Goal: Information Seeking & Learning: Learn about a topic

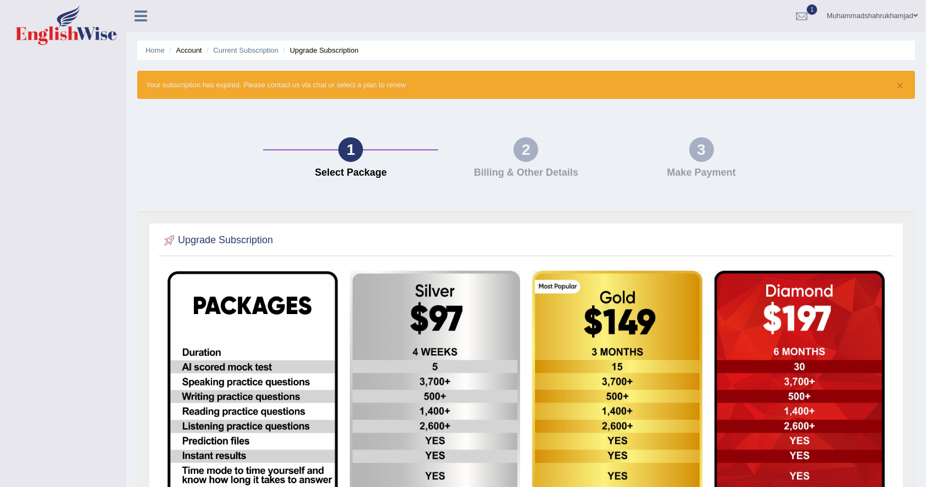
click at [176, 166] on div "1 Select Package 2 Billing & Other Details 3 Make Payment" at bounding box center [526, 161] width 788 height 102
click at [508, 148] on div "2 Billing & Other Details" at bounding box center [525, 160] width 175 height 47
click at [842, 14] on link "Muhammadshahrukhamjad" at bounding box center [872, 14] width 108 height 29
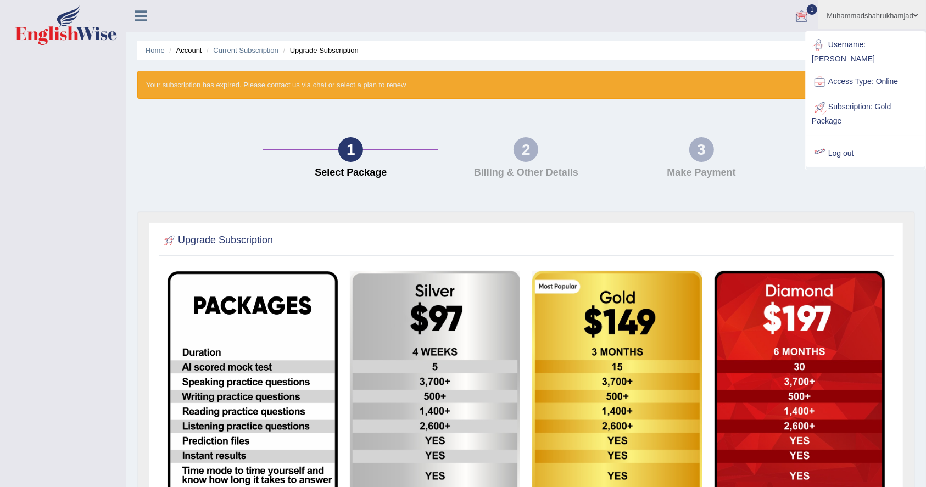
click at [850, 148] on link "Log out" at bounding box center [865, 153] width 119 height 25
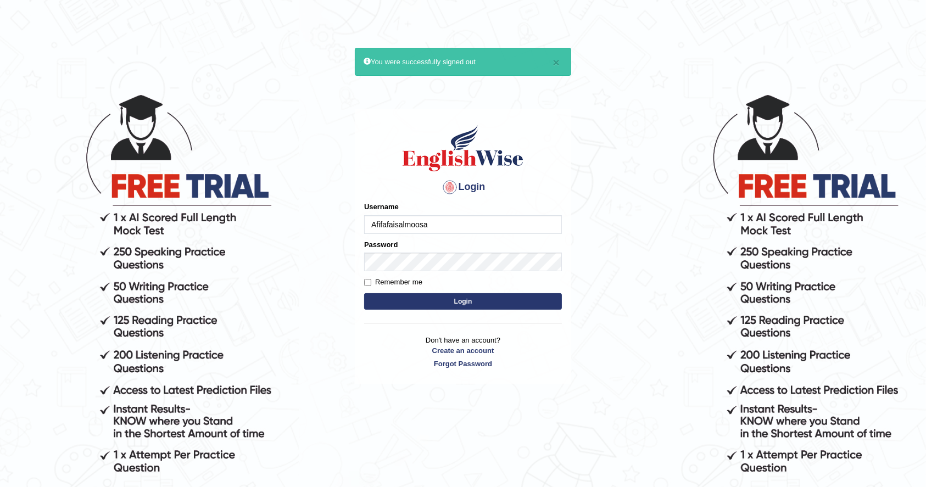
type input "Afifafaisalmoosa"
click at [367, 281] on input "Remember me" at bounding box center [367, 282] width 7 height 7
checkbox input "true"
click at [384, 299] on button "Login" at bounding box center [463, 301] width 198 height 16
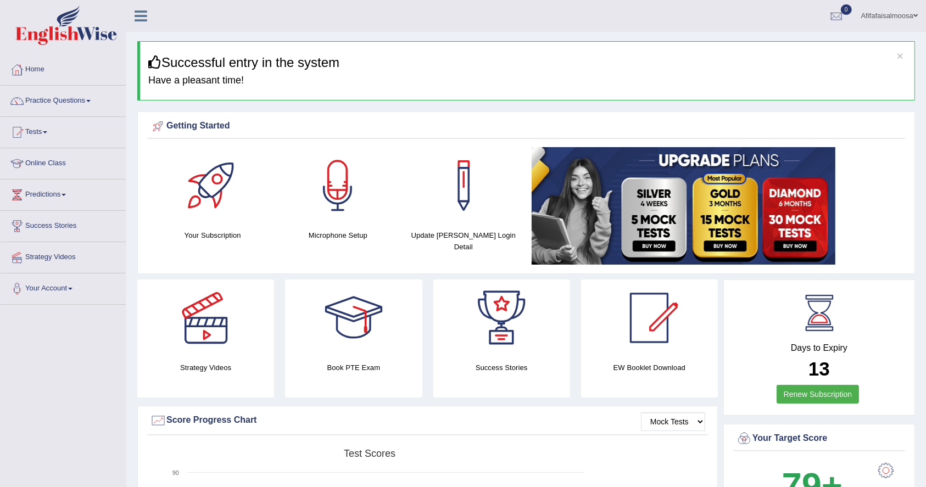
click at [50, 99] on link "Practice Questions" at bounding box center [63, 99] width 125 height 27
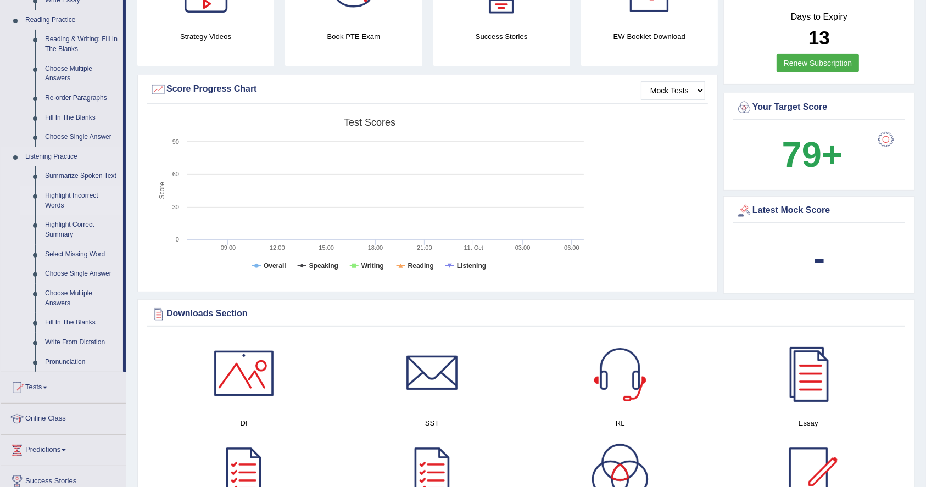
scroll to position [585, 0]
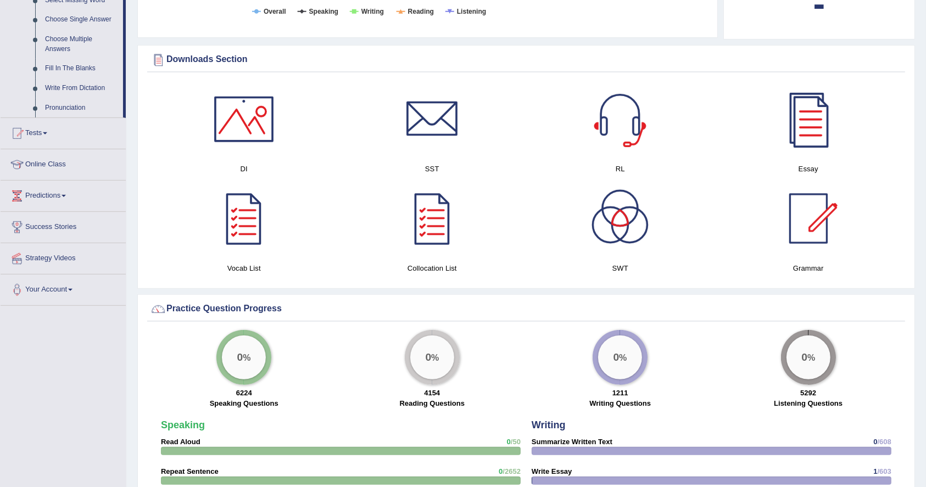
click at [44, 165] on link "Online Class" at bounding box center [63, 162] width 125 height 27
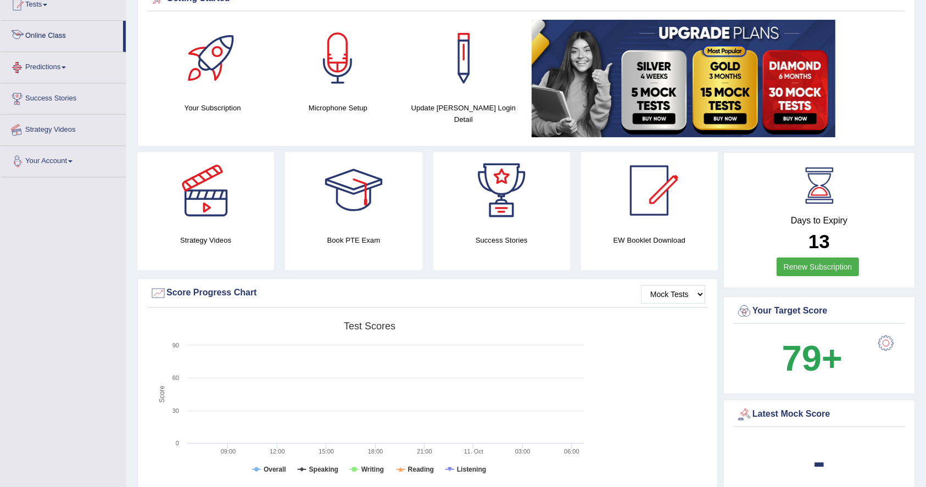
scroll to position [124, 0]
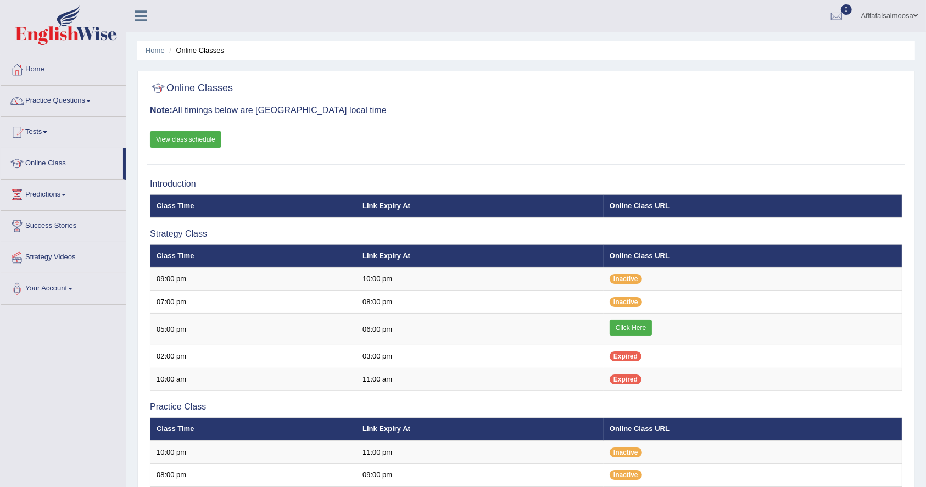
click at [168, 138] on link "View class schedule" at bounding box center [185, 139] width 71 height 16
click at [71, 98] on link "Practice Questions" at bounding box center [63, 99] width 125 height 27
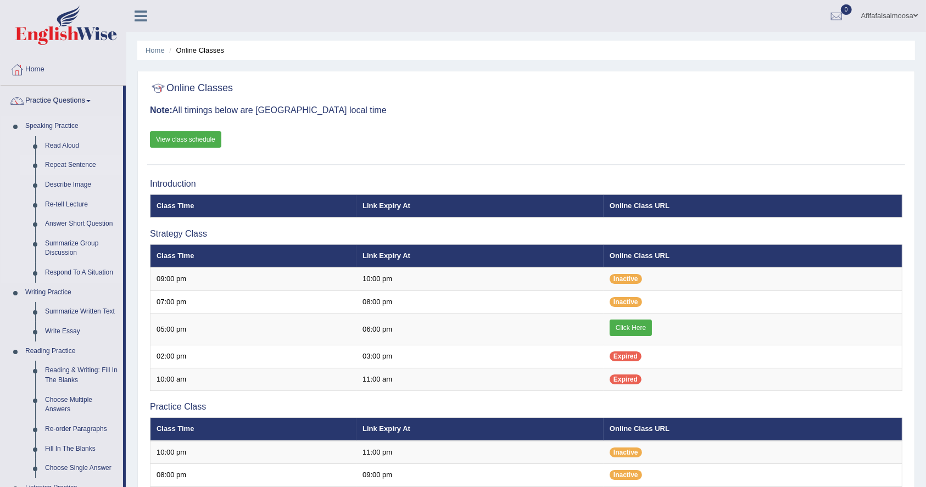
scroll to position [146, 0]
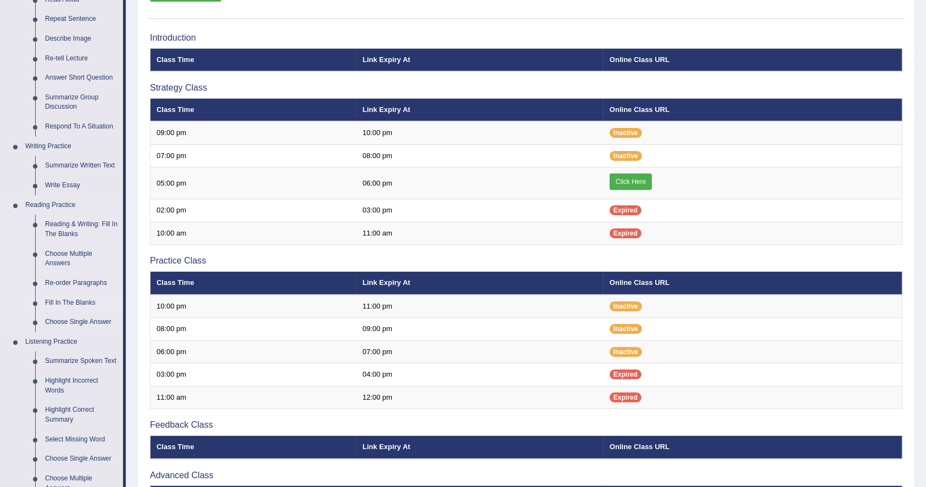
click at [73, 299] on link "Fill In The Blanks" at bounding box center [81, 303] width 83 height 20
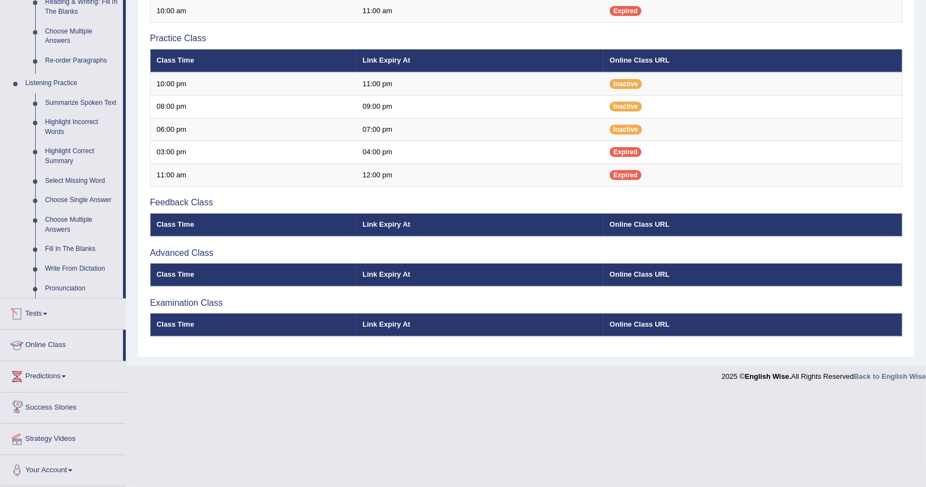
scroll to position [298, 0]
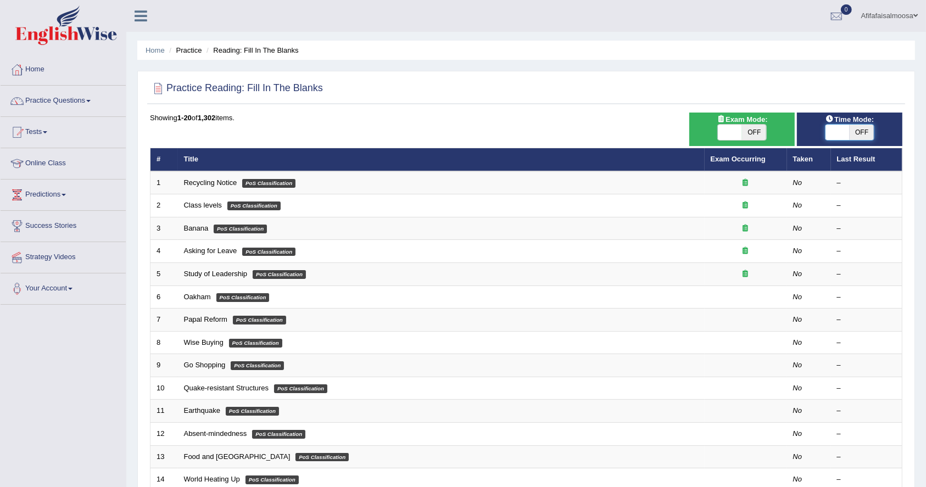
click at [839, 130] on span at bounding box center [837, 132] width 24 height 15
checkbox input "true"
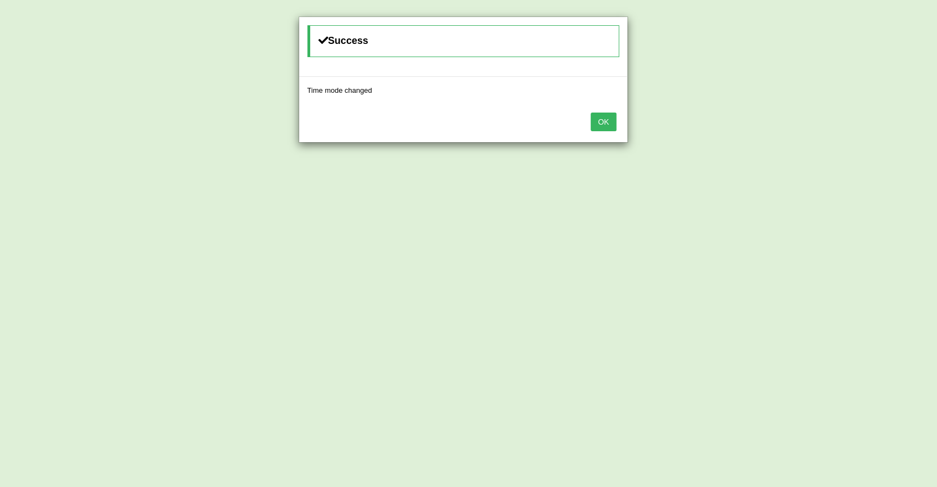
click at [593, 120] on button "OK" at bounding box center [603, 122] width 25 height 19
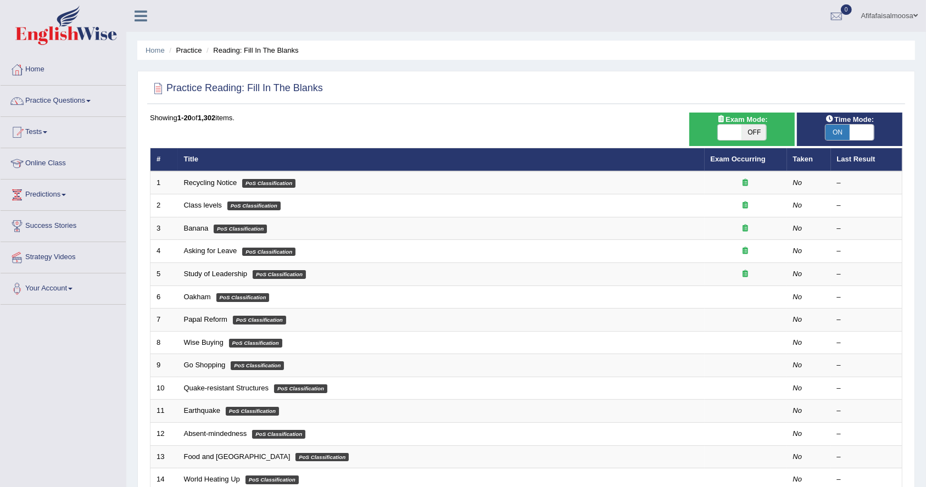
click at [729, 127] on span at bounding box center [730, 132] width 24 height 15
checkbox input "true"
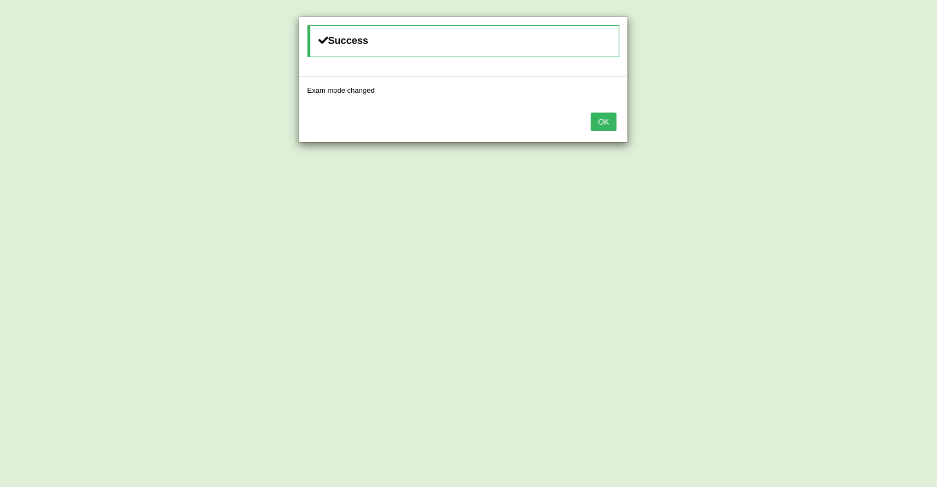
click at [602, 123] on button "OK" at bounding box center [603, 122] width 25 height 19
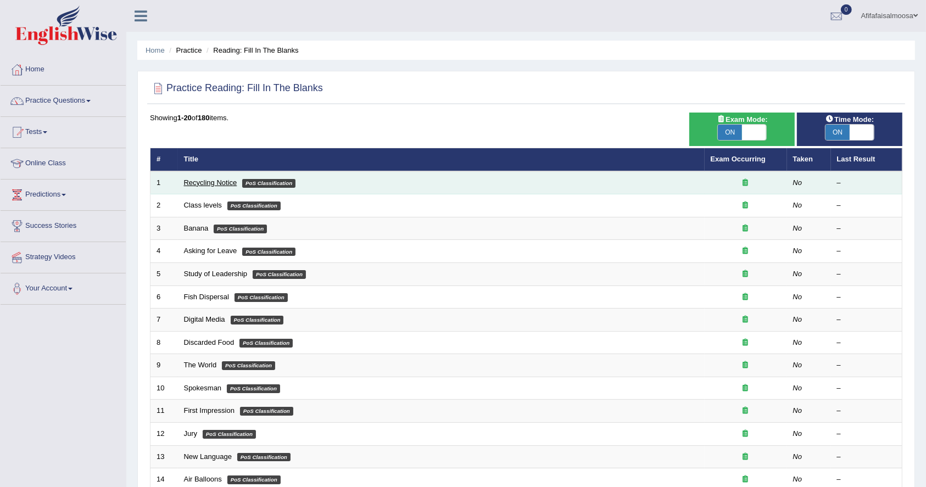
click at [208, 186] on link "Recycling Notice" at bounding box center [210, 182] width 53 height 8
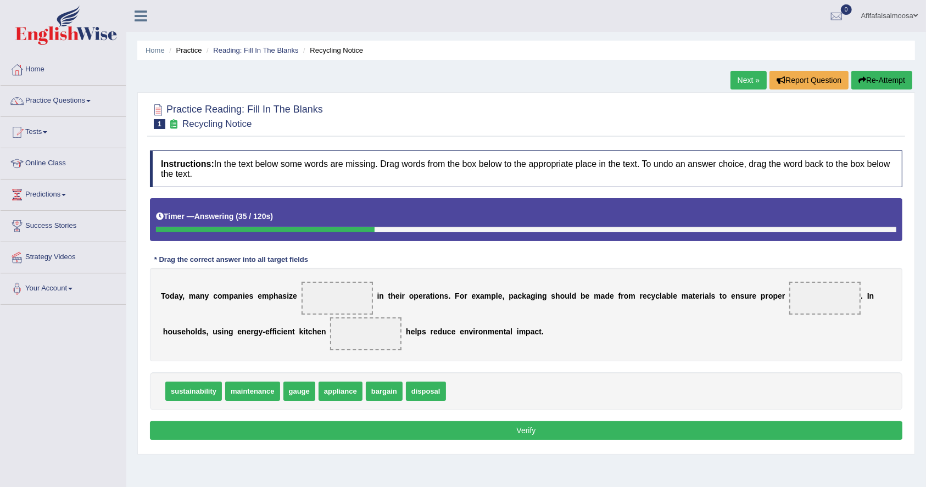
drag, startPoint x: 519, startPoint y: 294, endPoint x: 654, endPoint y: 298, distance: 135.1
click at [654, 298] on div "T o d a y , m a n y c o m p a n i e s e m p h a s i z e i n t h e i r o p e r a…" at bounding box center [526, 314] width 752 height 93
drag, startPoint x: 426, startPoint y: 391, endPoint x: 822, endPoint y: 294, distance: 408.1
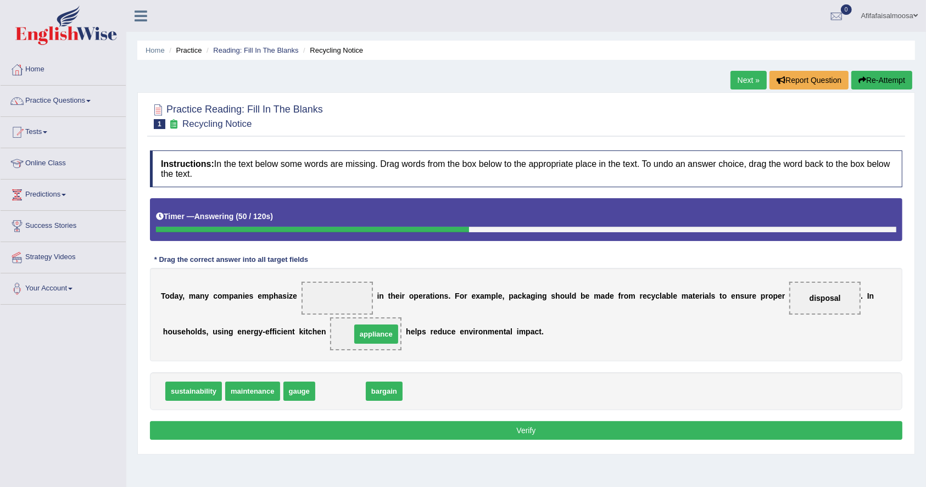
drag, startPoint x: 344, startPoint y: 389, endPoint x: 379, endPoint y: 332, distance: 67.3
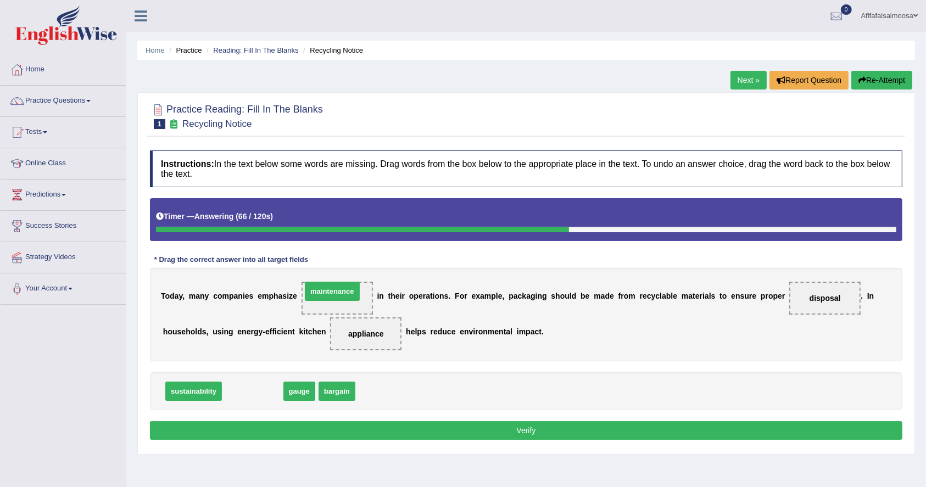
drag, startPoint x: 257, startPoint y: 391, endPoint x: 337, endPoint y: 292, distance: 127.3
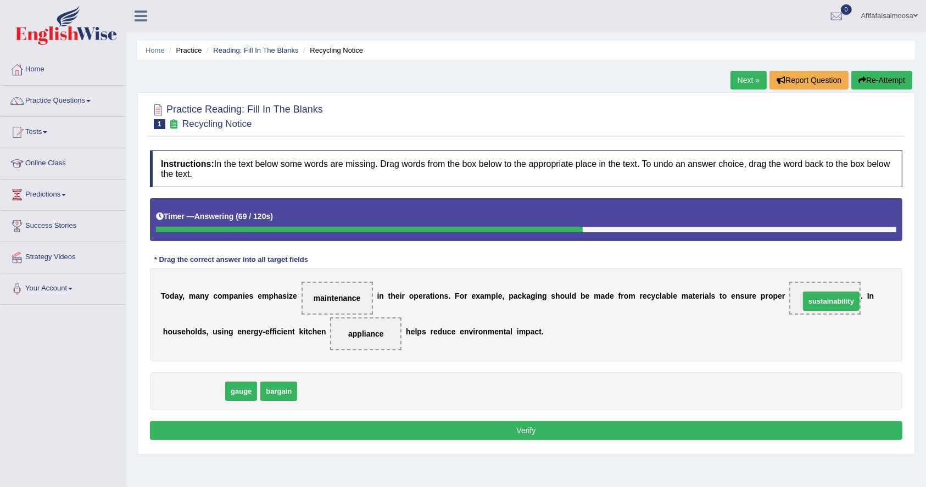
drag, startPoint x: 183, startPoint y: 393, endPoint x: 821, endPoint y: 305, distance: 644.6
click at [445, 423] on button "Verify" at bounding box center [526, 430] width 752 height 19
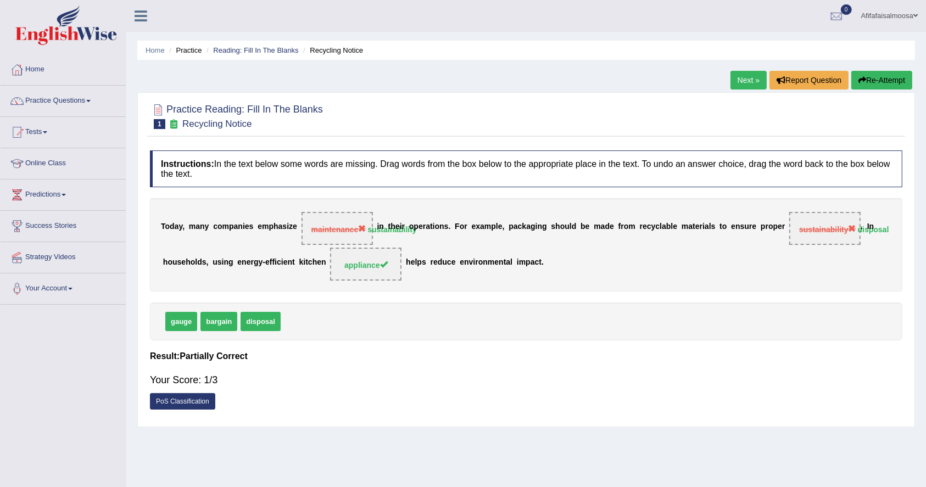
click at [735, 78] on link "Next »" at bounding box center [748, 80] width 36 height 19
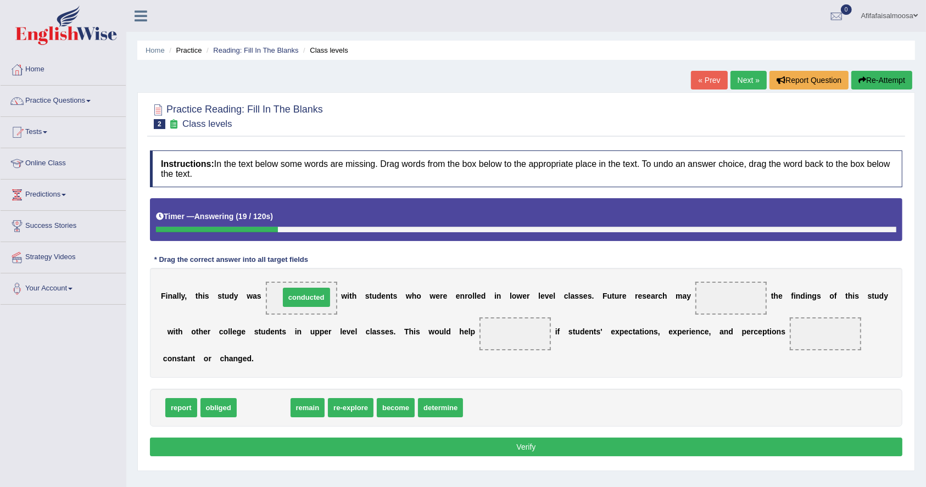
drag, startPoint x: 253, startPoint y: 411, endPoint x: 295, endPoint y: 300, distance: 118.4
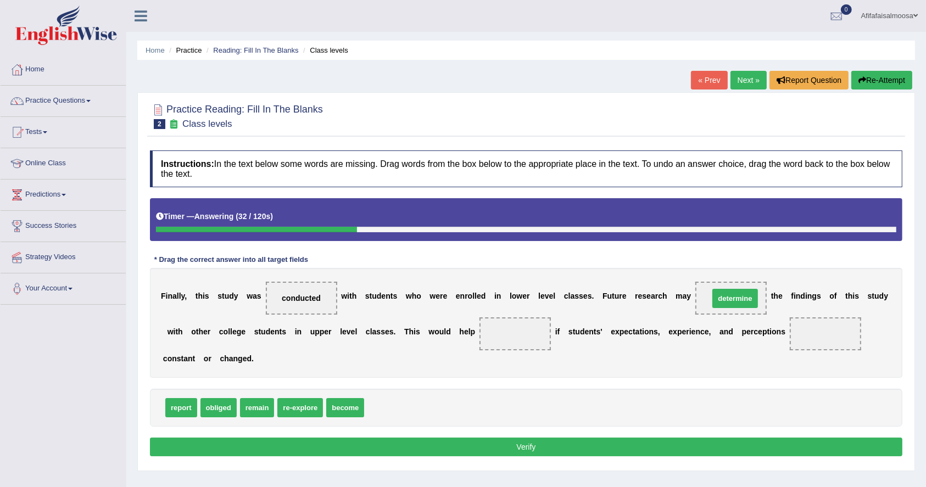
drag, startPoint x: 391, startPoint y: 406, endPoint x: 736, endPoint y: 297, distance: 361.7
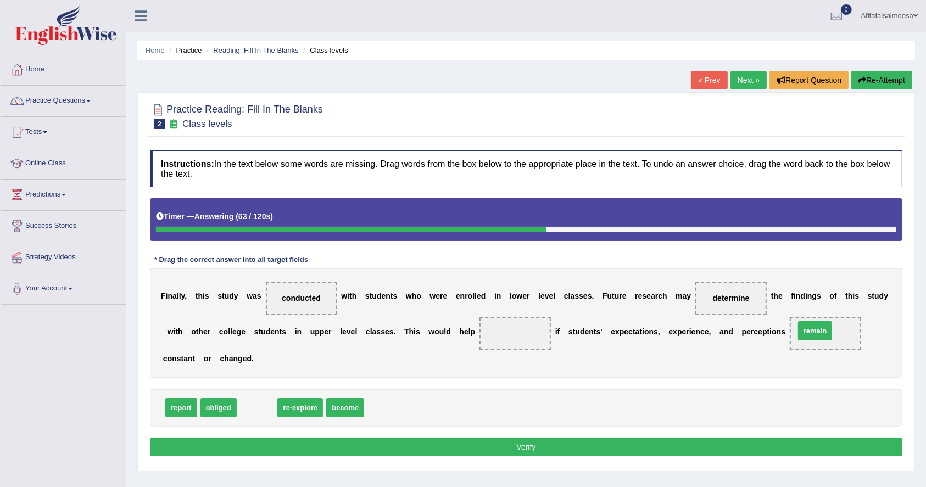
drag, startPoint x: 257, startPoint y: 407, endPoint x: 815, endPoint y: 330, distance: 563.1
click at [239, 411] on span "re-explore" at bounding box center [228, 407] width 46 height 19
click at [259, 405] on span "become" at bounding box center [273, 407] width 38 height 19
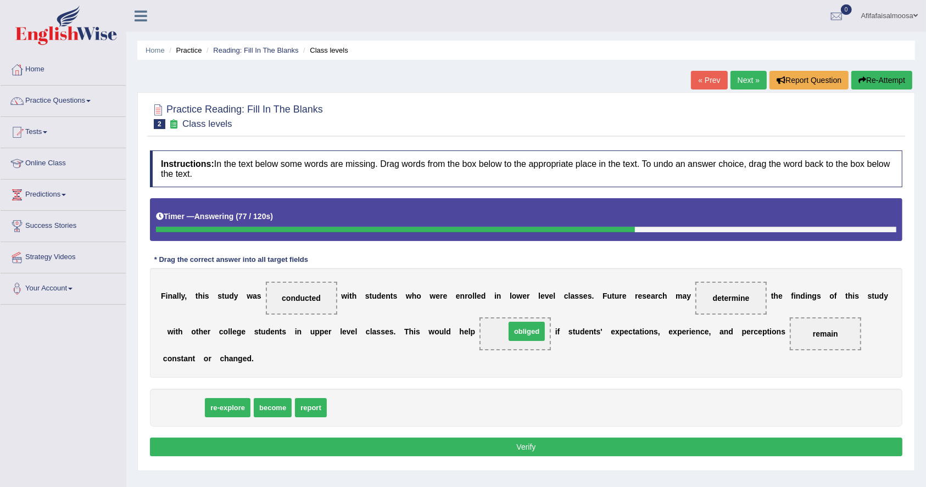
drag, startPoint x: 179, startPoint y: 406, endPoint x: 520, endPoint y: 335, distance: 348.3
click at [512, 442] on button "Verify" at bounding box center [526, 447] width 752 height 19
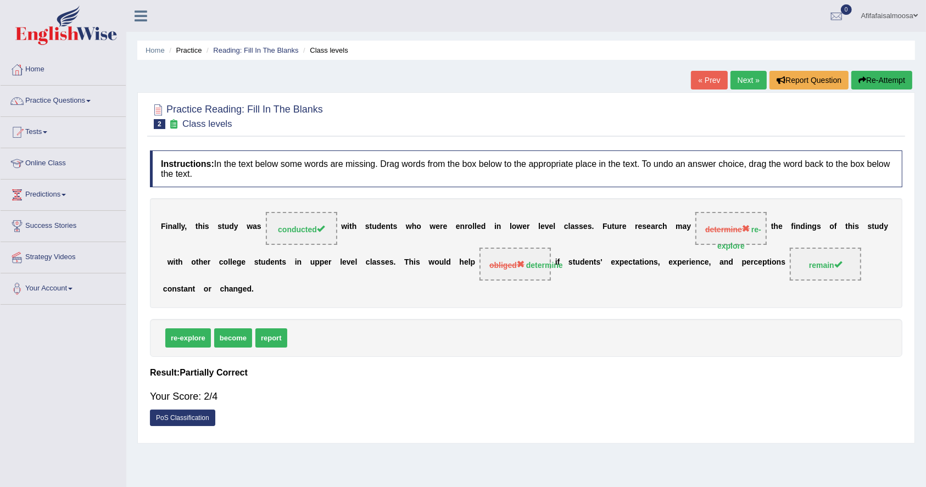
click at [747, 76] on link "Next »" at bounding box center [748, 80] width 36 height 19
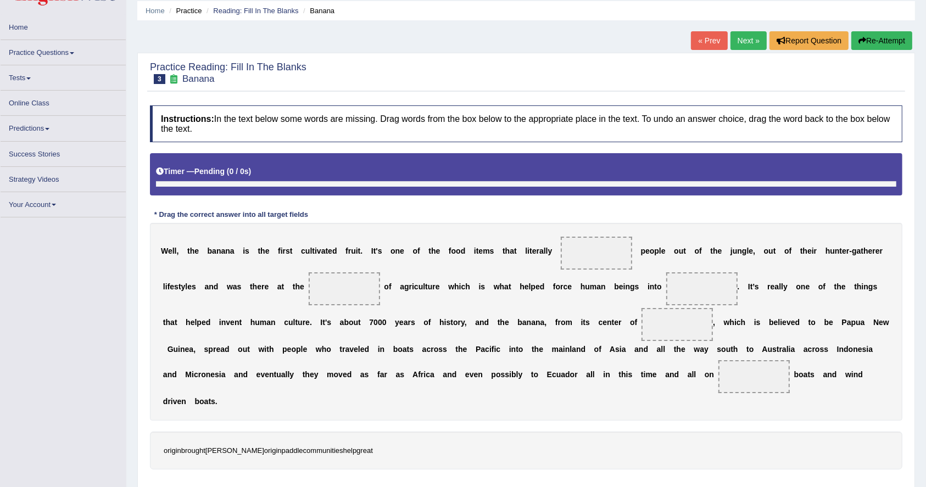
scroll to position [73, 0]
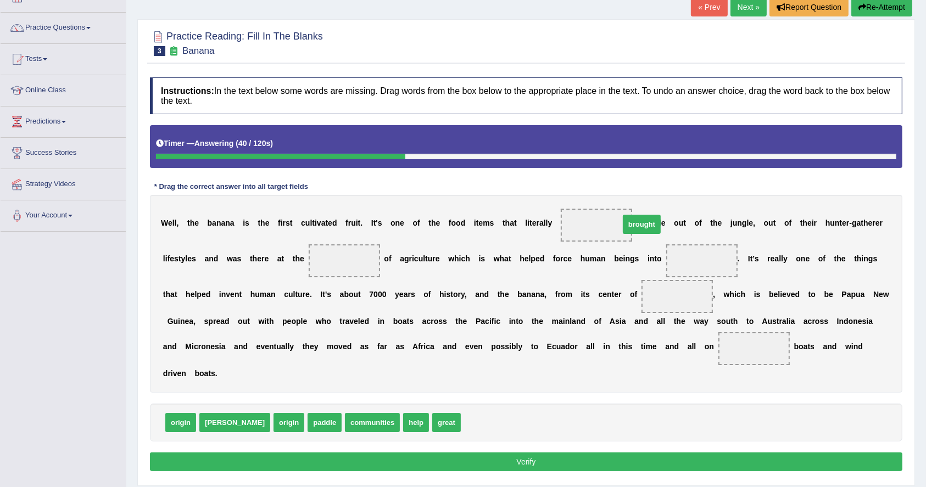
drag, startPoint x: 444, startPoint y: 421, endPoint x: 602, endPoint y: 222, distance: 253.5
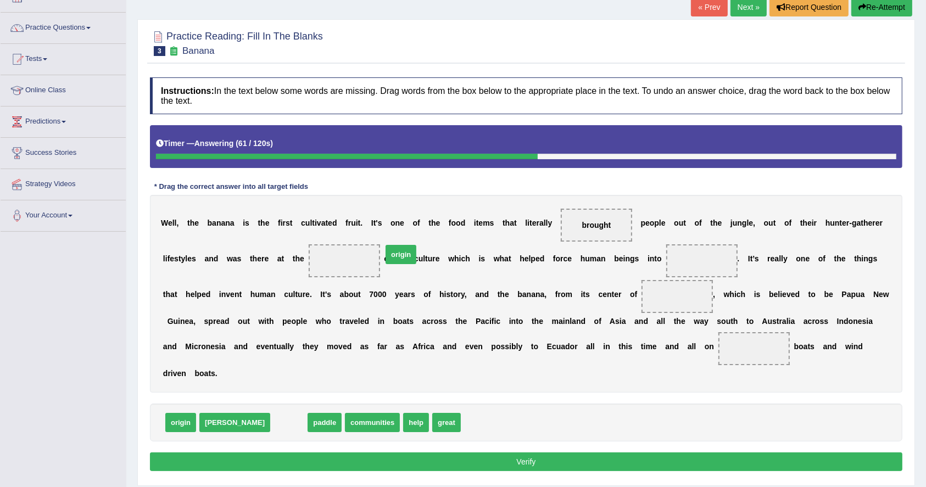
drag, startPoint x: 250, startPoint y: 426, endPoint x: 362, endPoint y: 258, distance: 201.9
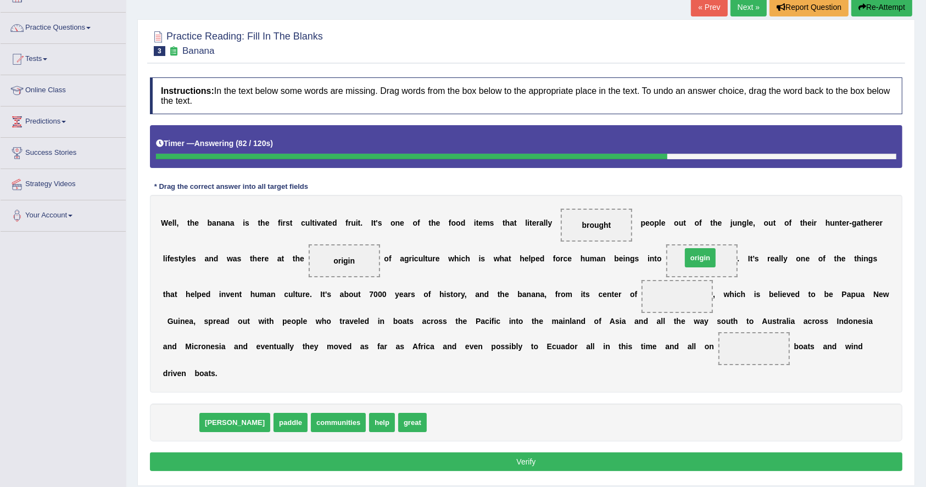
drag, startPoint x: 178, startPoint y: 423, endPoint x: 697, endPoint y: 258, distance: 544.8
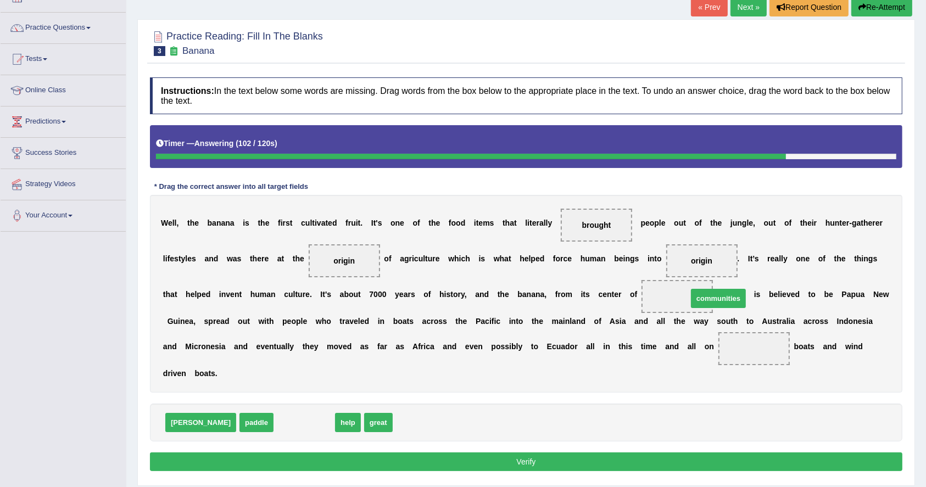
drag, startPoint x: 274, startPoint y: 424, endPoint x: 688, endPoint y: 301, distance: 432.0
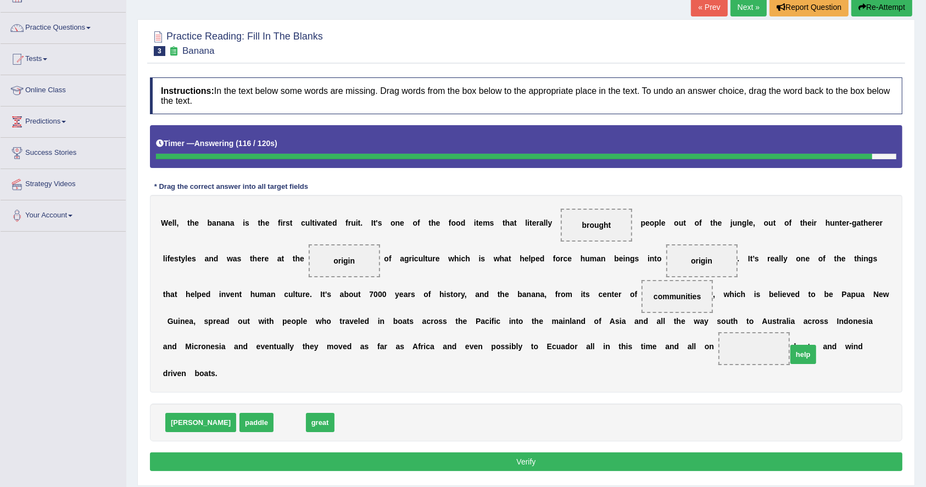
drag, startPoint x: 248, startPoint y: 422, endPoint x: 757, endPoint y: 352, distance: 514.2
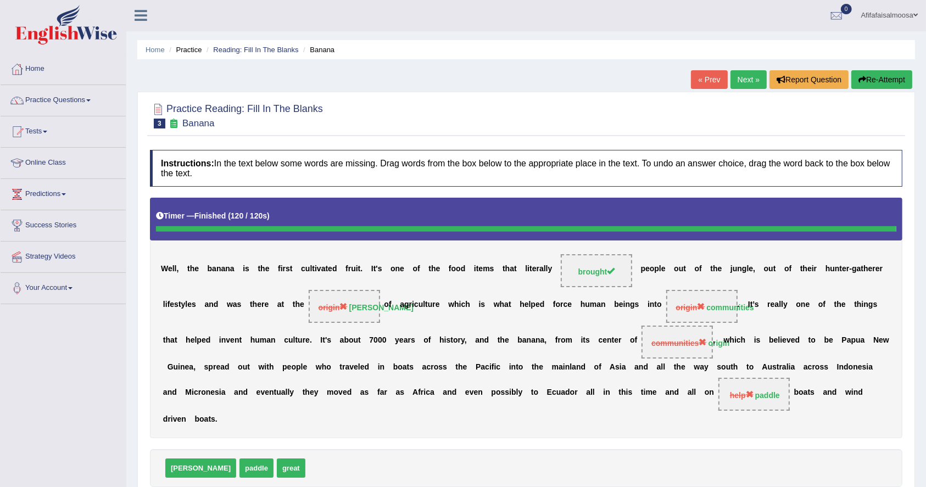
scroll to position [0, 0]
click at [738, 85] on link "Next »" at bounding box center [748, 80] width 36 height 19
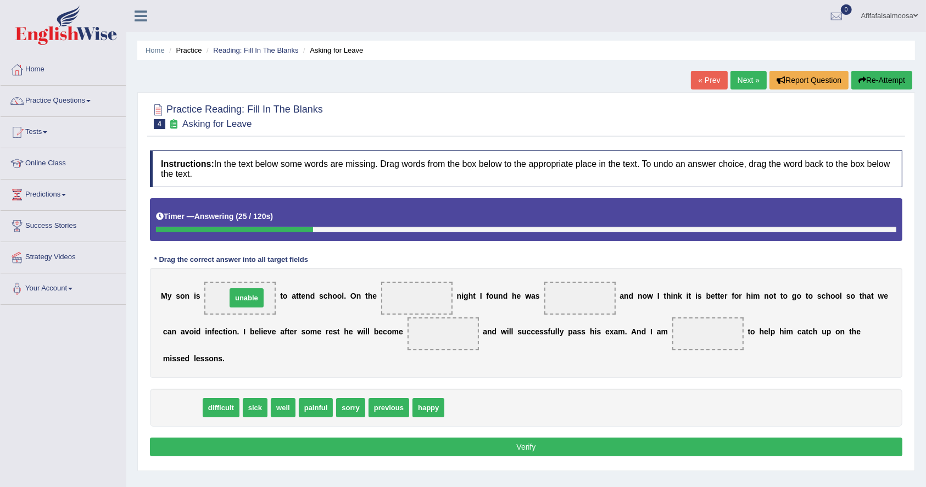
drag, startPoint x: 169, startPoint y: 411, endPoint x: 232, endPoint y: 301, distance: 126.7
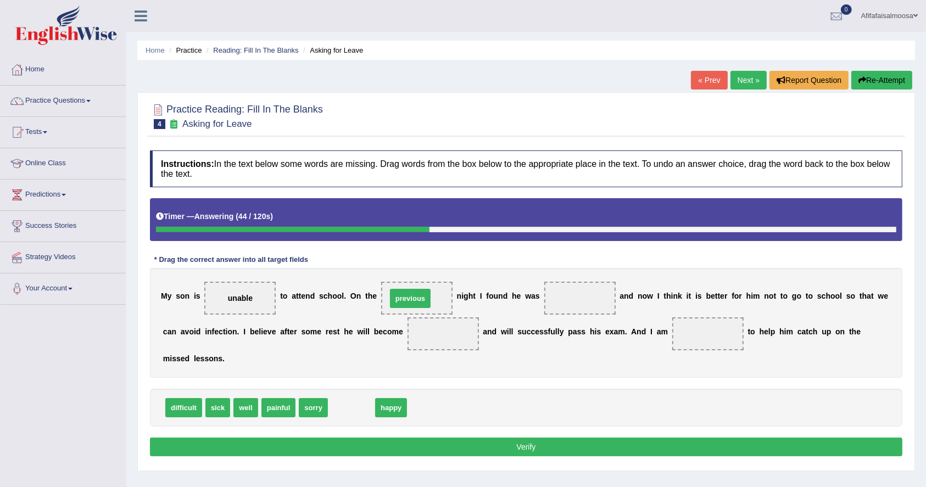
drag, startPoint x: 347, startPoint y: 411, endPoint x: 406, endPoint y: 301, distance: 124.0
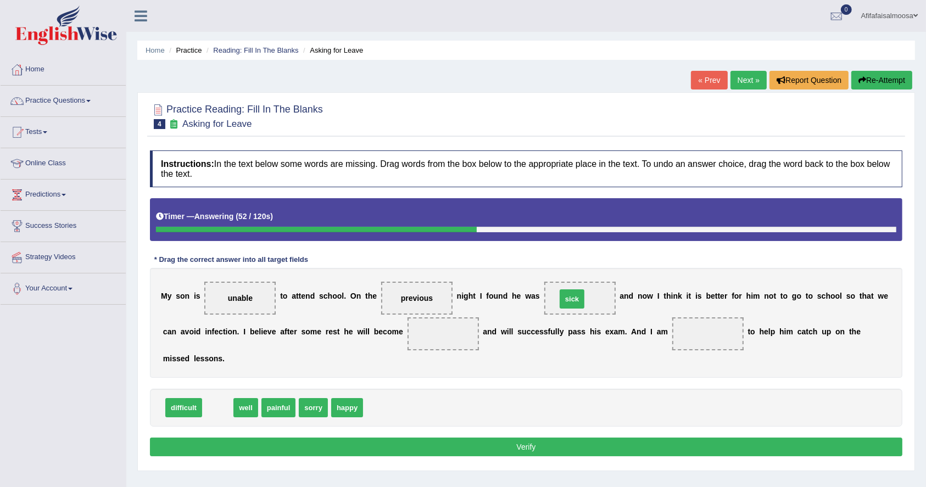
drag, startPoint x: 215, startPoint y: 406, endPoint x: 569, endPoint y: 298, distance: 370.4
drag, startPoint x: 214, startPoint y: 405, endPoint x: 444, endPoint y: 335, distance: 240.4
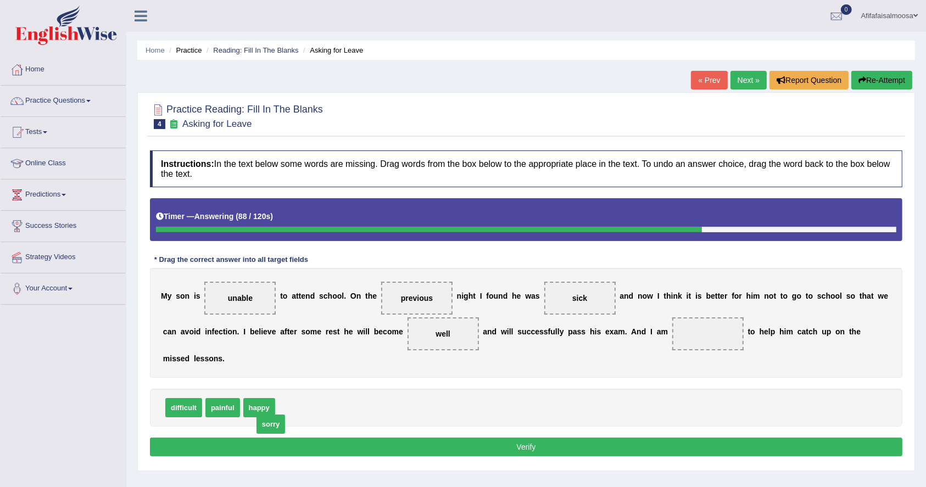
drag, startPoint x: 292, startPoint y: 407, endPoint x: 269, endPoint y: 423, distance: 27.9
drag, startPoint x: 262, startPoint y: 408, endPoint x: 716, endPoint y: 340, distance: 458.6
click at [412, 450] on button "Verify" at bounding box center [526, 447] width 752 height 19
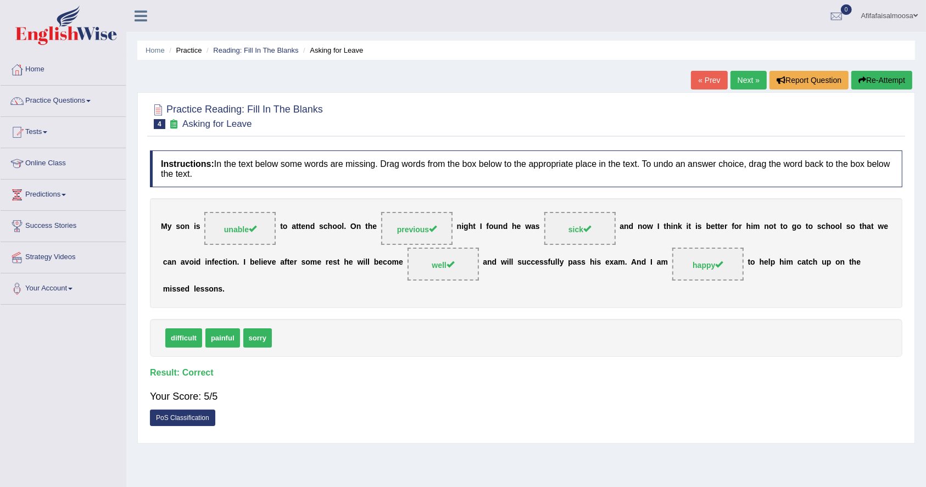
click at [746, 79] on link "Next »" at bounding box center [748, 80] width 36 height 19
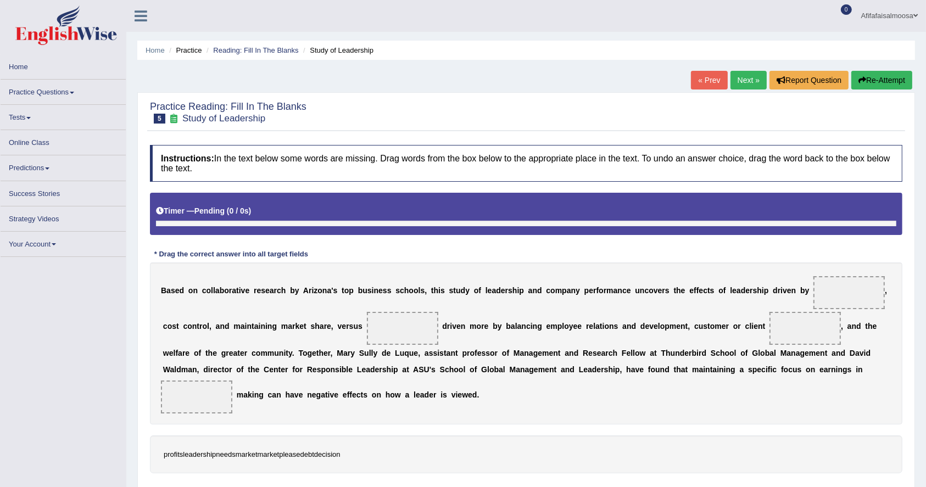
scroll to position [73, 0]
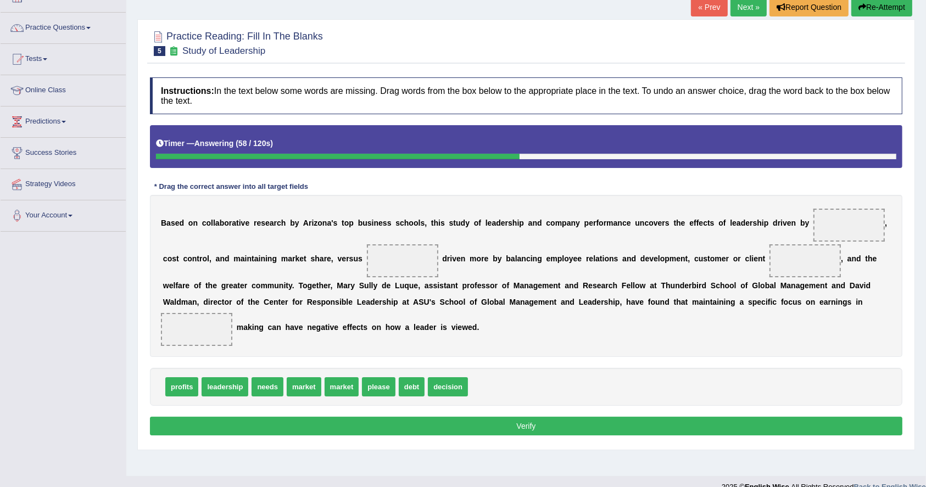
click at [268, 382] on span "needs" at bounding box center [267, 386] width 32 height 19
drag, startPoint x: 268, startPoint y: 382, endPoint x: 409, endPoint y: 252, distance: 191.9
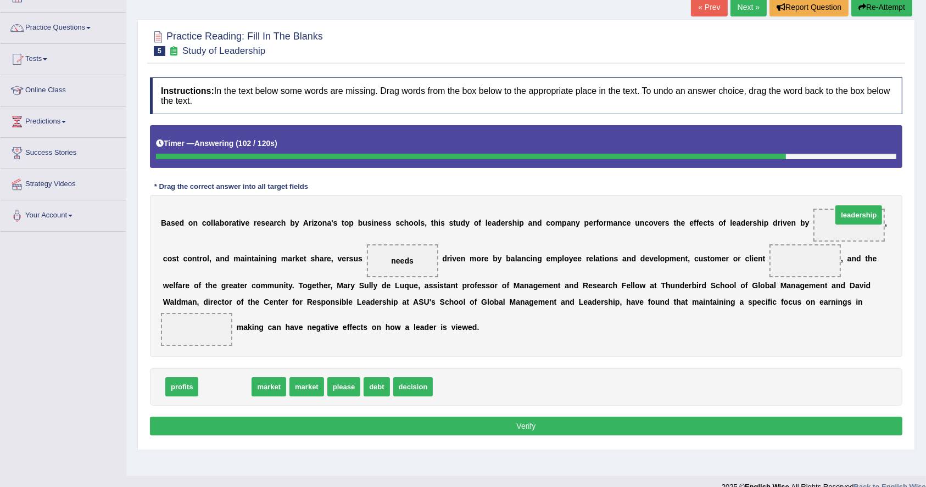
drag, startPoint x: 234, startPoint y: 384, endPoint x: 868, endPoint y: 213, distance: 656.3
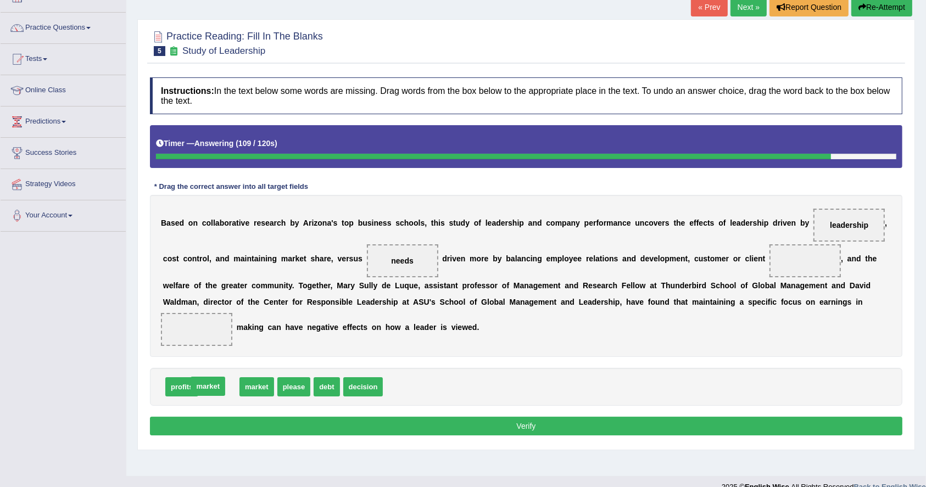
drag, startPoint x: 212, startPoint y: 385, endPoint x: 204, endPoint y: 383, distance: 9.1
drag, startPoint x: 358, startPoint y: 385, endPoint x: 171, endPoint y: 327, distance: 196.0
drag, startPoint x: 230, startPoint y: 386, endPoint x: 248, endPoint y: 391, distance: 18.8
drag, startPoint x: 277, startPoint y: 386, endPoint x: 803, endPoint y: 261, distance: 540.6
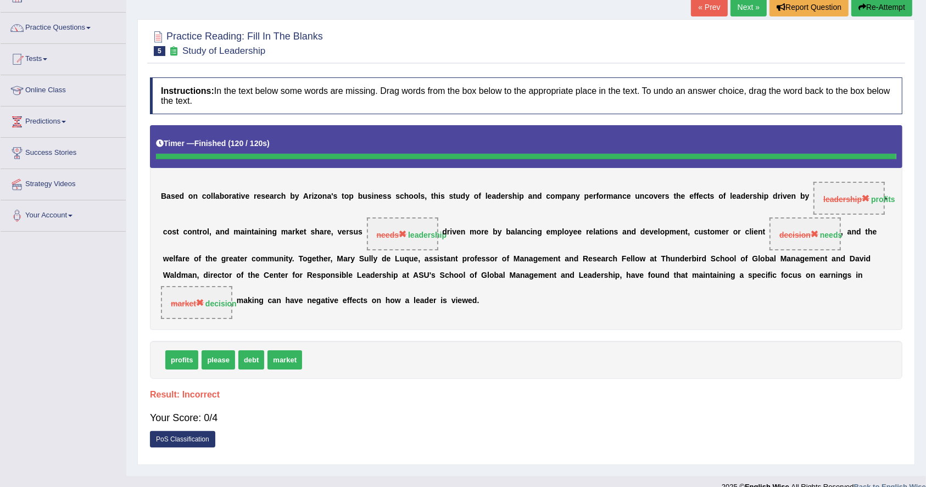
click at [735, 6] on link "Next »" at bounding box center [748, 7] width 36 height 19
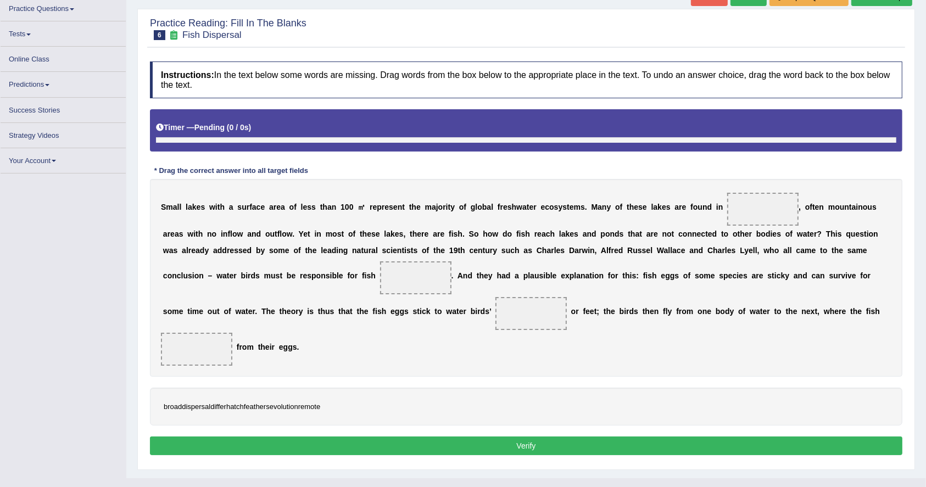
scroll to position [92, 0]
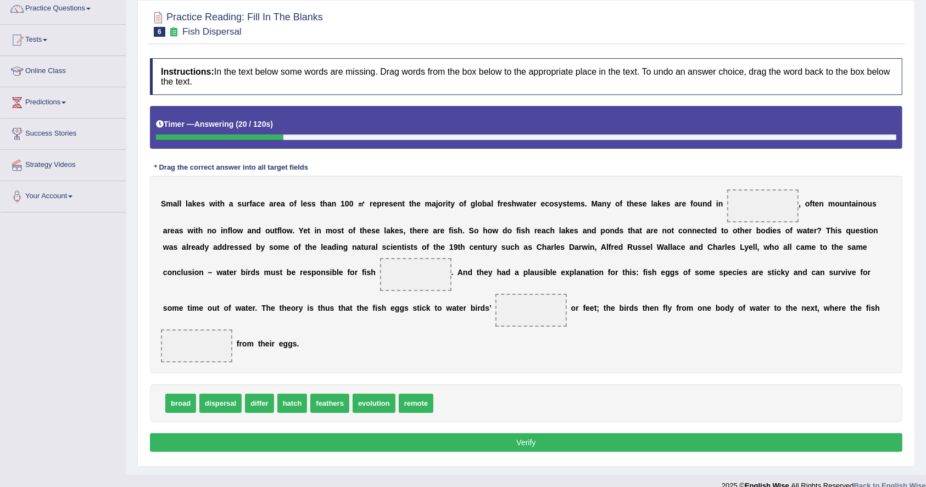
drag, startPoint x: 267, startPoint y: 203, endPoint x: 593, endPoint y: 204, distance: 325.6
click at [593, 204] on div "S m a l l l a k e s w i t h a s u r f a c e a r e a o f l e s s t h a n 1 0 0 ㎡…" at bounding box center [526, 275] width 752 height 198
drag, startPoint x: 593, startPoint y: 204, endPoint x: 691, endPoint y: 201, distance: 98.3
click at [691, 201] on div "S m a l l l a k e s w i t h a s u r f a c e a r e a o f l e s s t h a n 1 0 0 ㎡…" at bounding box center [526, 275] width 752 height 198
drag, startPoint x: 411, startPoint y: 407, endPoint x: 760, endPoint y: 214, distance: 398.9
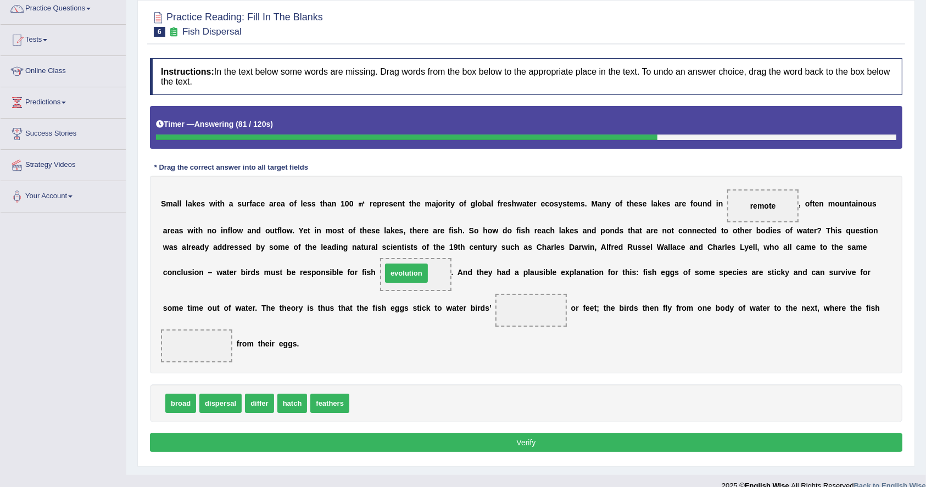
drag, startPoint x: 380, startPoint y: 404, endPoint x: 412, endPoint y: 274, distance: 134.1
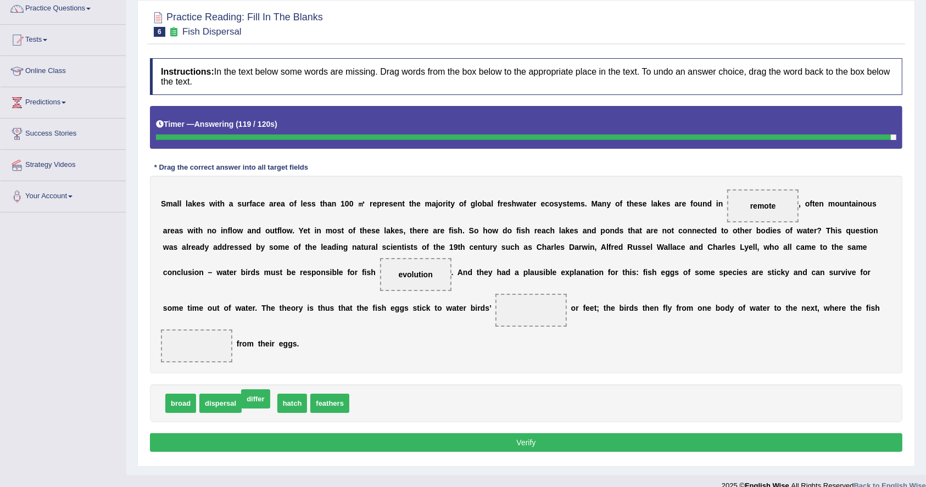
drag, startPoint x: 268, startPoint y: 404, endPoint x: 264, endPoint y: 400, distance: 5.8
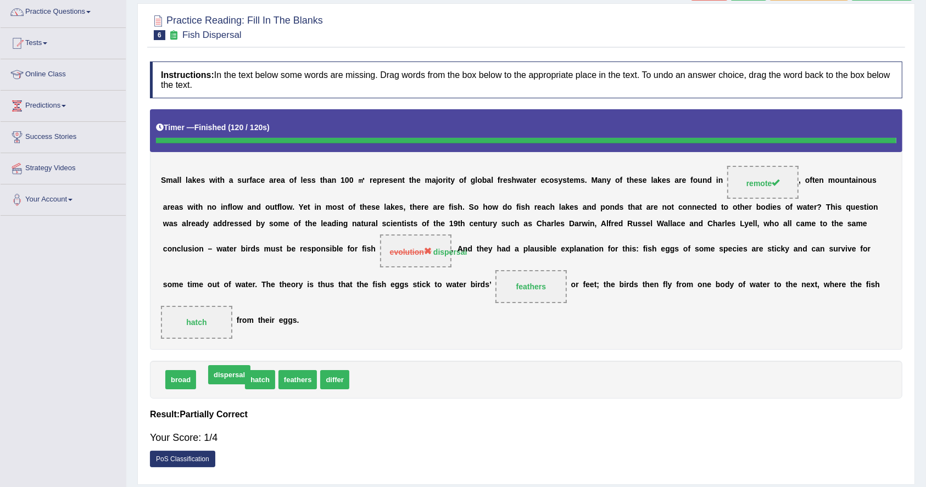
drag, startPoint x: 212, startPoint y: 404, endPoint x: 220, endPoint y: 406, distance: 7.9
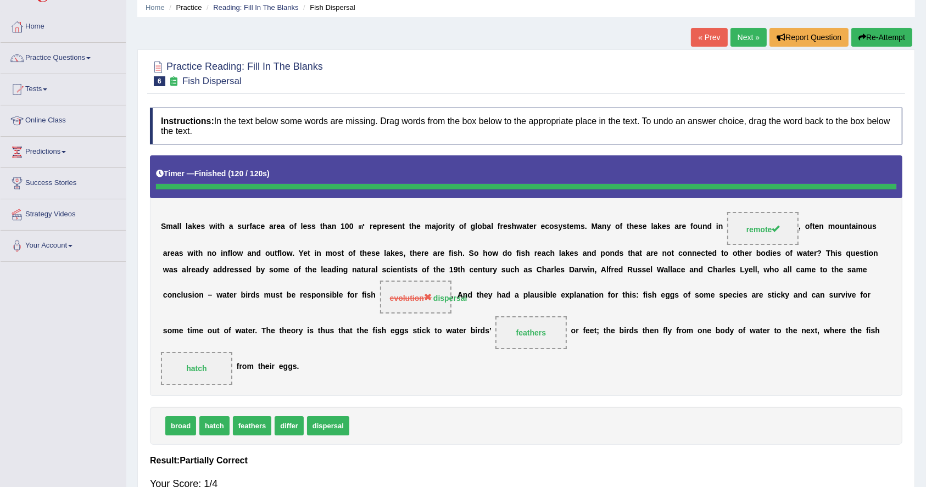
scroll to position [0, 0]
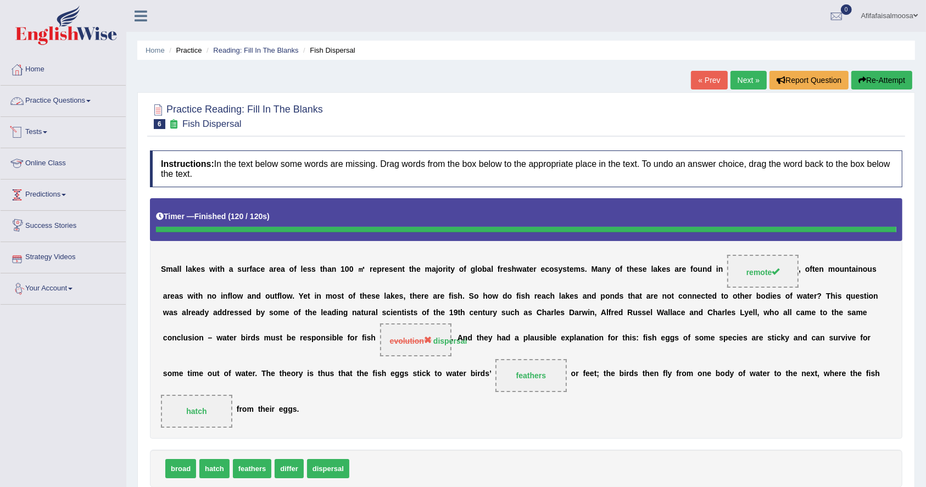
click at [52, 105] on link "Practice Questions" at bounding box center [63, 99] width 125 height 27
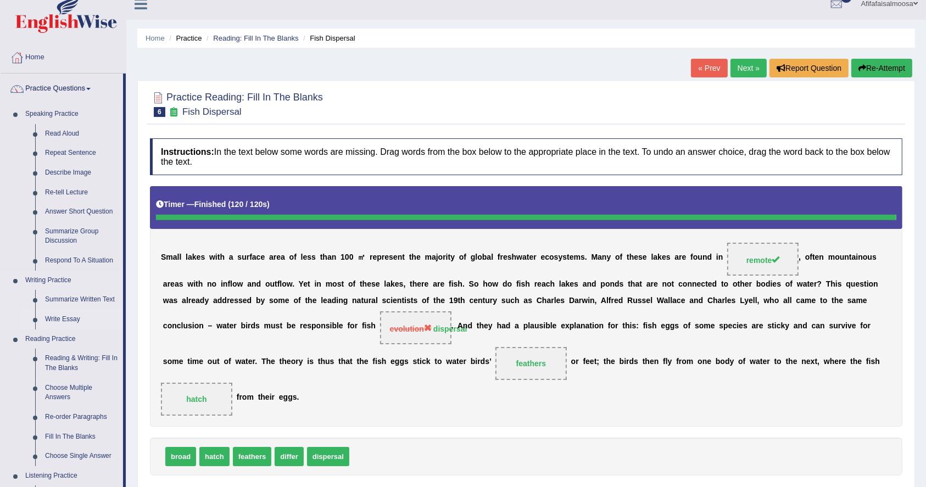
scroll to position [404, 0]
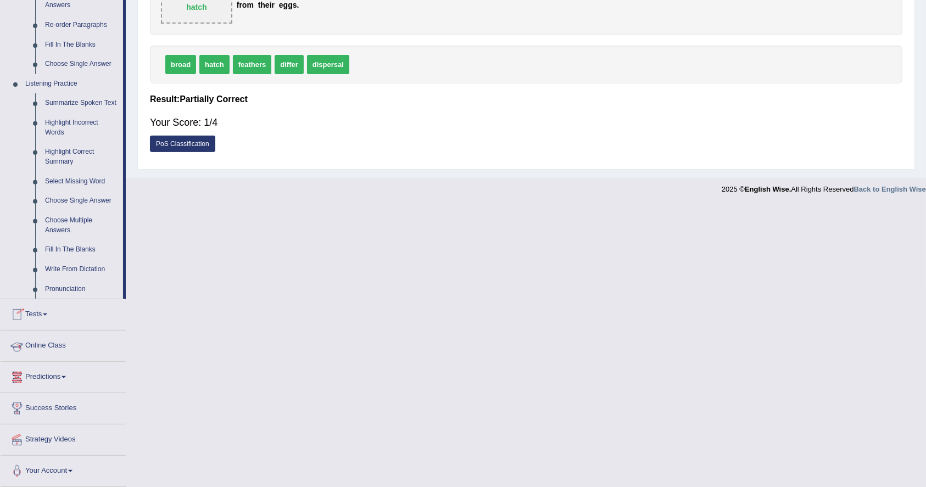
click at [44, 345] on link "Online Class" at bounding box center [63, 343] width 125 height 27
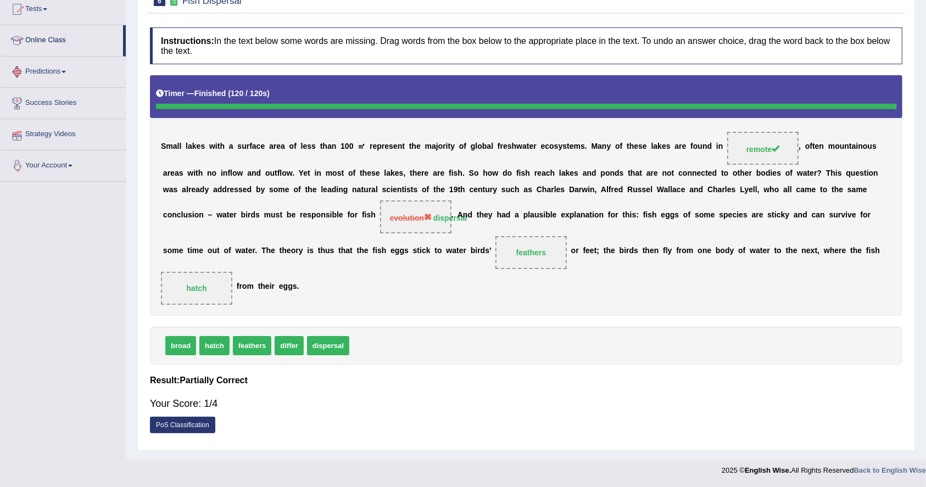
scroll to position [120, 0]
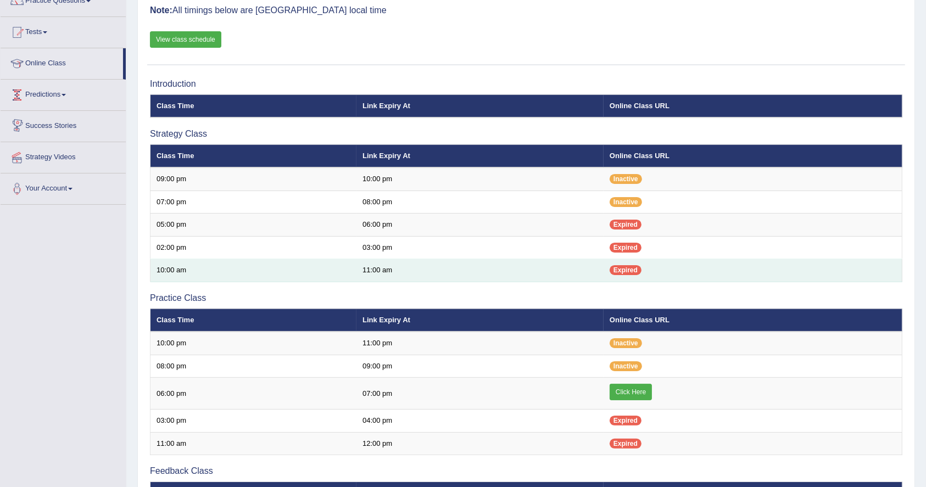
scroll to position [146, 0]
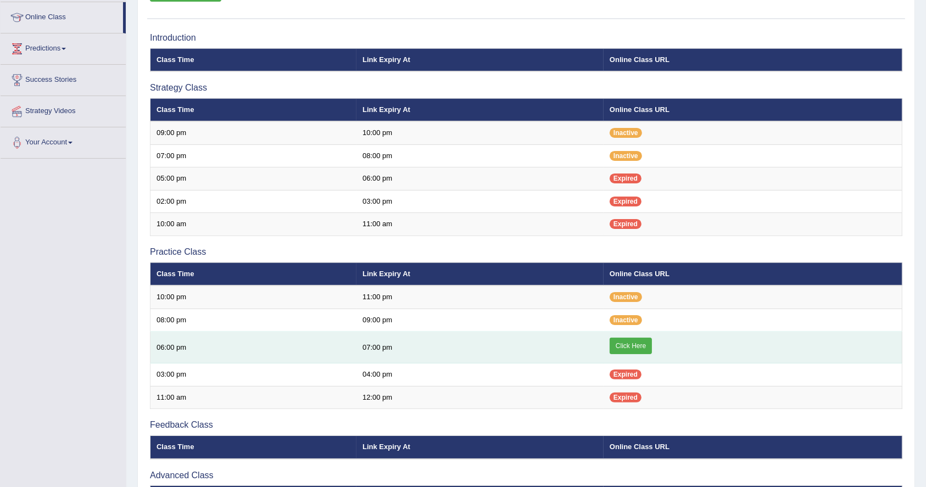
click at [624, 340] on link "Click Here" at bounding box center [630, 346] width 42 height 16
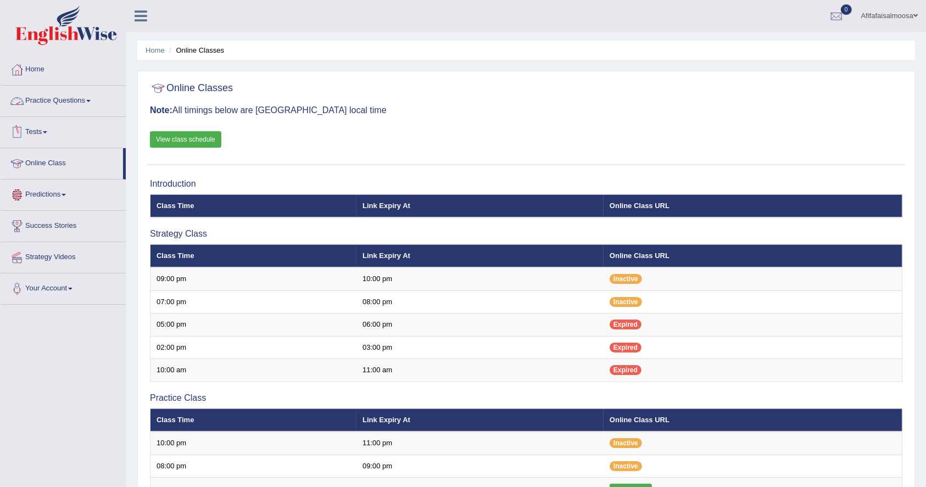
click at [64, 100] on link "Practice Questions" at bounding box center [63, 99] width 125 height 27
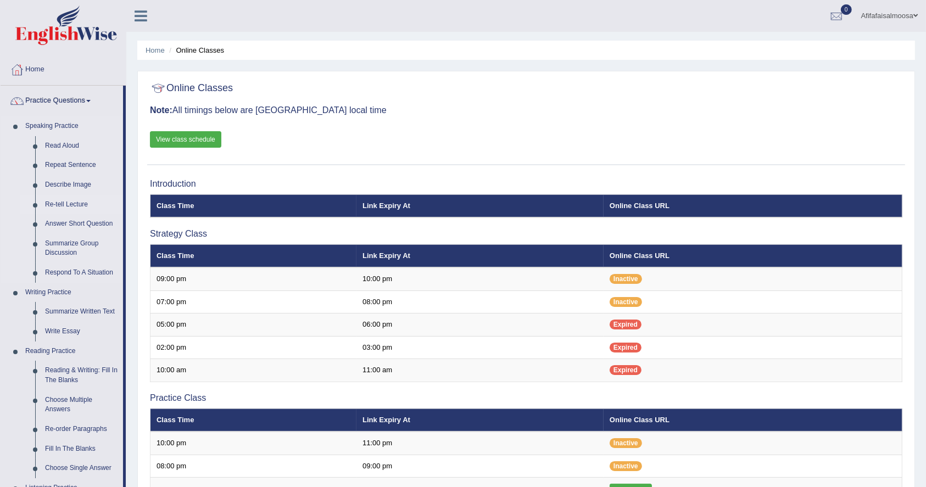
click at [59, 204] on link "Re-tell Lecture" at bounding box center [81, 205] width 83 height 20
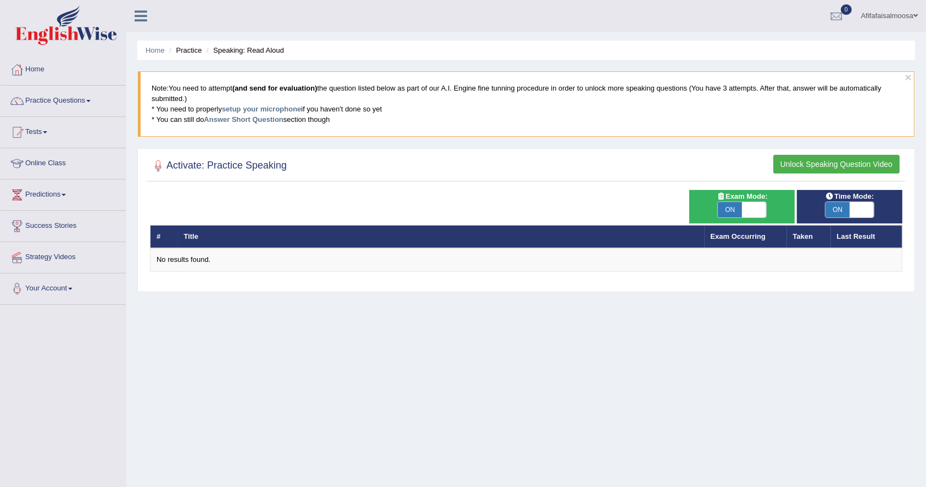
click at [324, 335] on div "Home Practice Speaking: Read Aloud × Note: You need to attempt (and send for ev…" at bounding box center [525, 274] width 799 height 549
click at [754, 208] on span at bounding box center [754, 209] width 24 height 15
checkbox input "false"
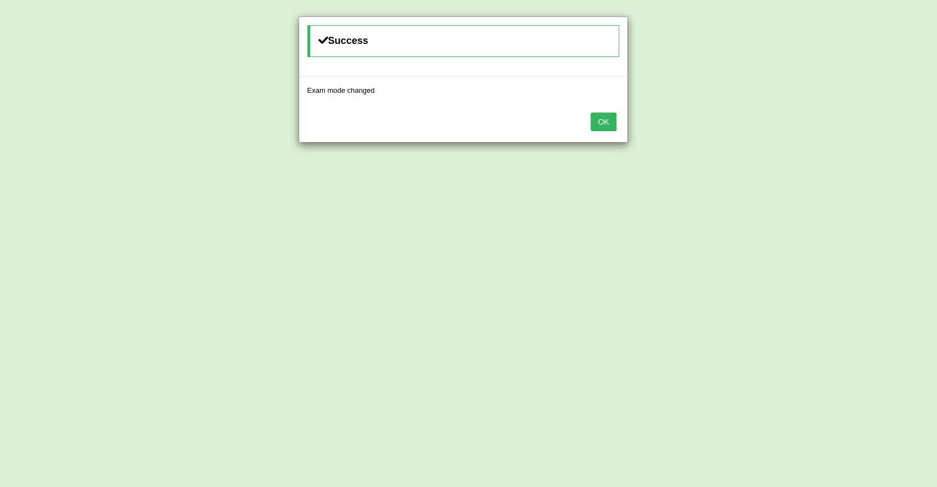
click at [607, 122] on button "OK" at bounding box center [603, 122] width 25 height 19
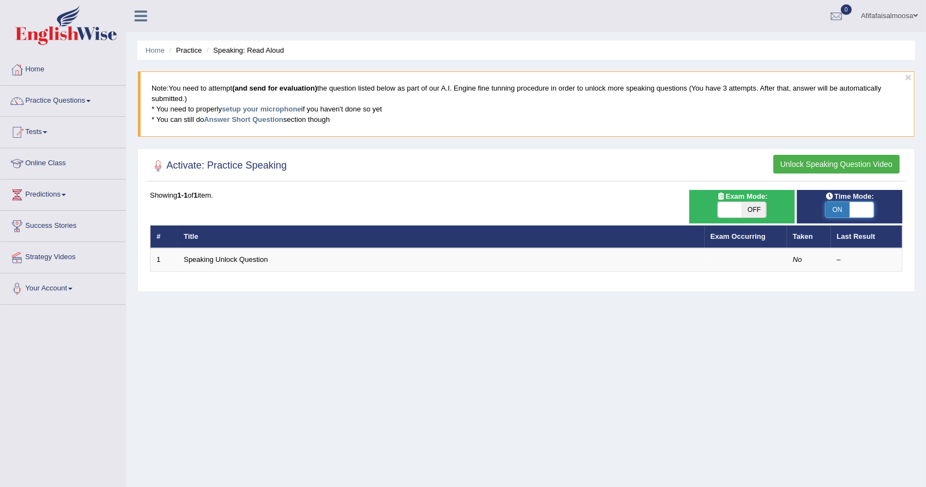
click at [865, 212] on span at bounding box center [861, 209] width 24 height 15
checkbox input "false"
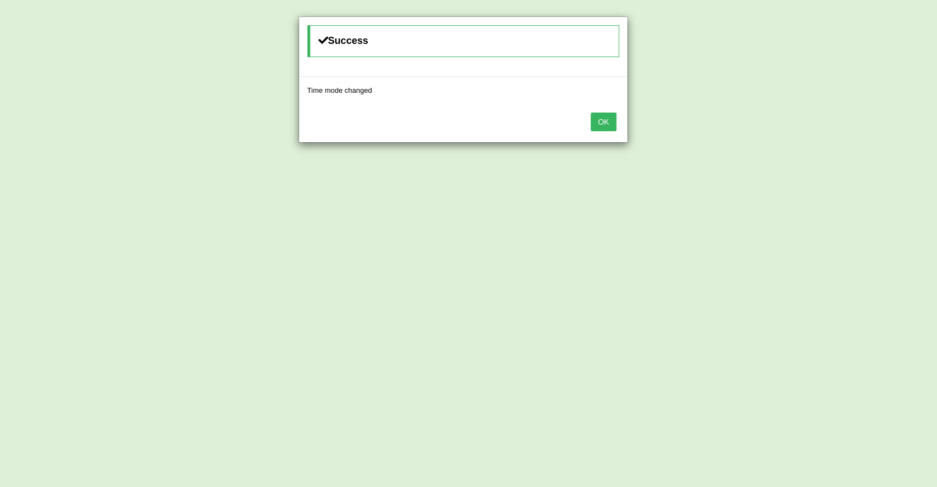
click at [602, 121] on button "OK" at bounding box center [603, 122] width 25 height 19
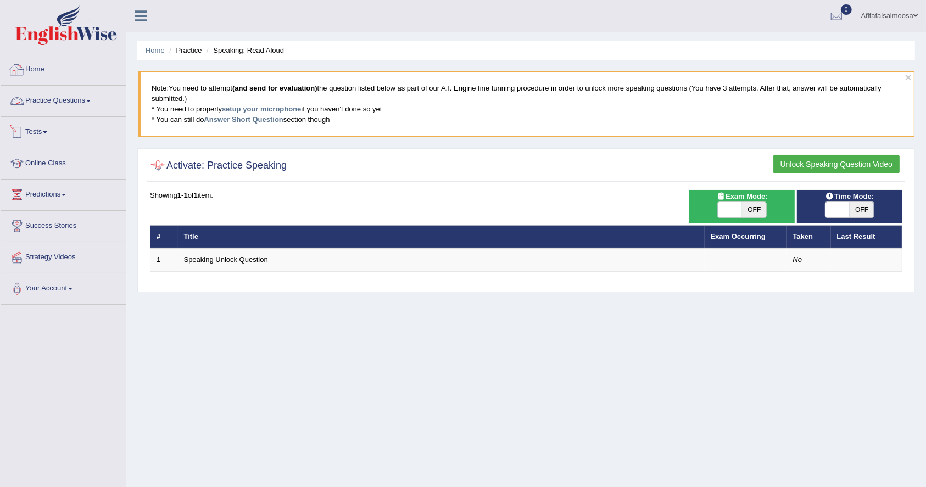
click at [53, 103] on link "Practice Questions" at bounding box center [63, 99] width 125 height 27
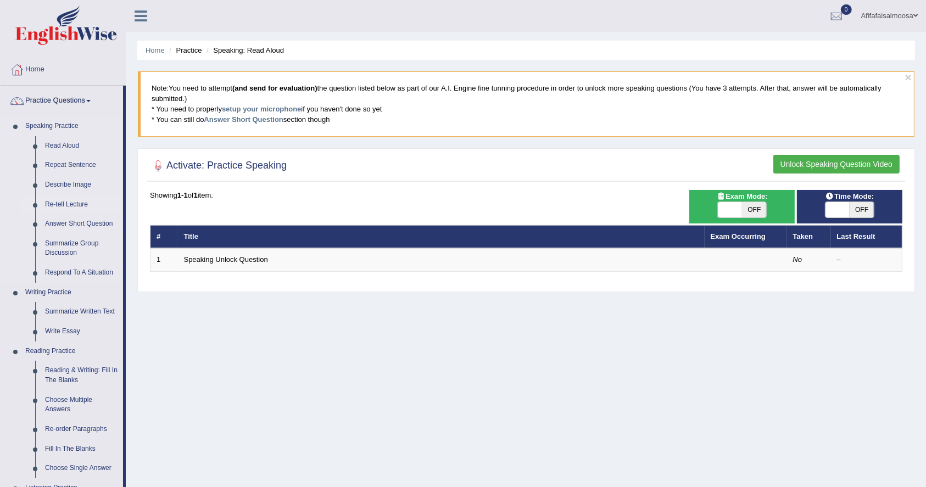
click at [70, 203] on link "Re-tell Lecture" at bounding box center [81, 205] width 83 height 20
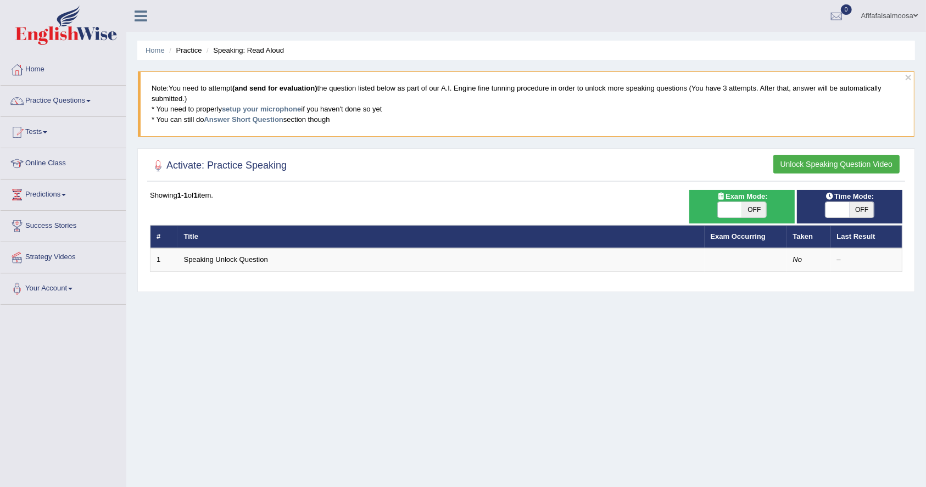
click at [492, 402] on div "Home Practice Speaking: Read Aloud × Note: You need to attempt (and send for ev…" at bounding box center [525, 274] width 799 height 549
drag, startPoint x: 796, startPoint y: 152, endPoint x: 854, endPoint y: 119, distance: 67.1
click at [854, 119] on blockquote "Note: You need to attempt (and send for evaluation) the question listed below a…" at bounding box center [526, 103] width 776 height 65
click at [663, 358] on div "Home Practice Speaking: Read Aloud × Note: You need to attempt (and send for ev…" at bounding box center [525, 274] width 799 height 549
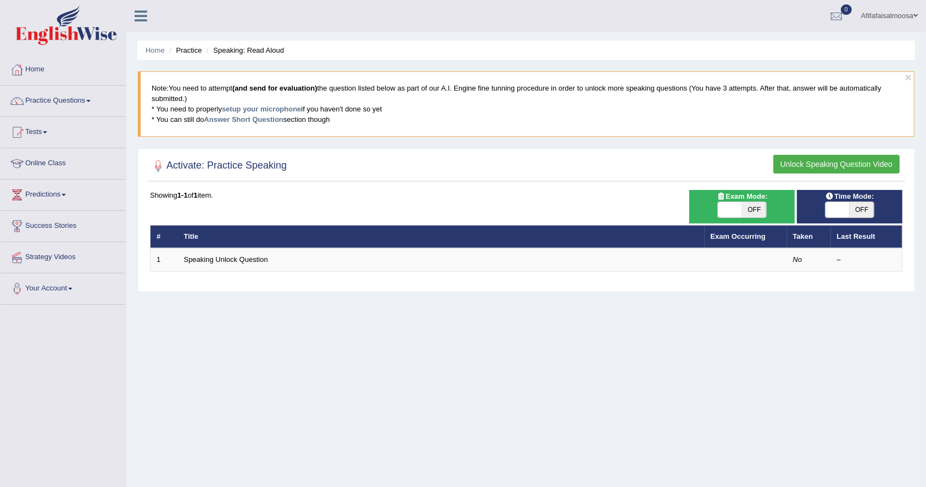
click at [663, 358] on div "Home Practice Speaking: Read Aloud × Note: You need to attempt (and send for ev…" at bounding box center [525, 274] width 799 height 549
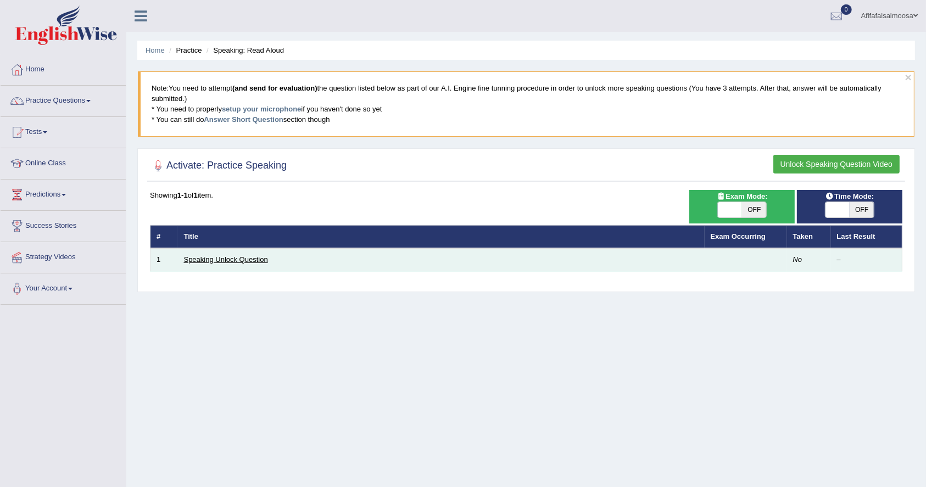
click at [222, 260] on link "Speaking Unlock Question" at bounding box center [226, 259] width 84 height 8
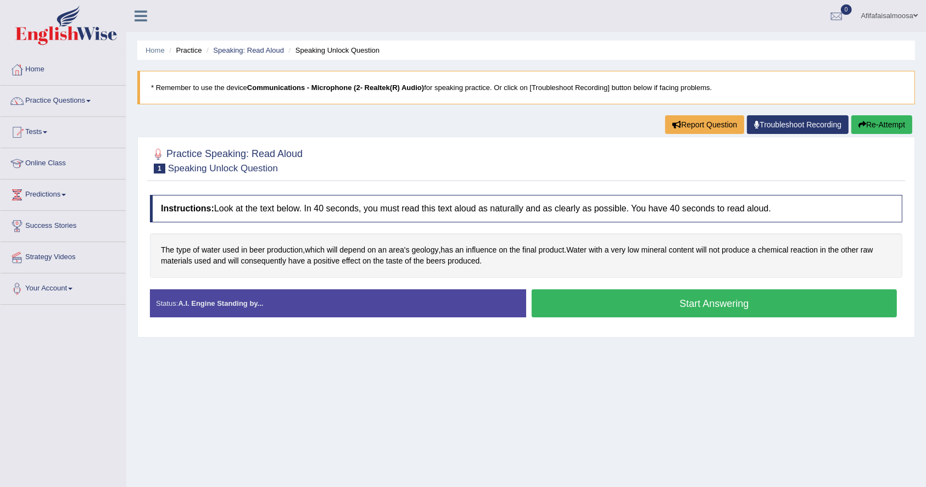
click at [634, 296] on button "Start Answering" at bounding box center [713, 303] width 365 height 28
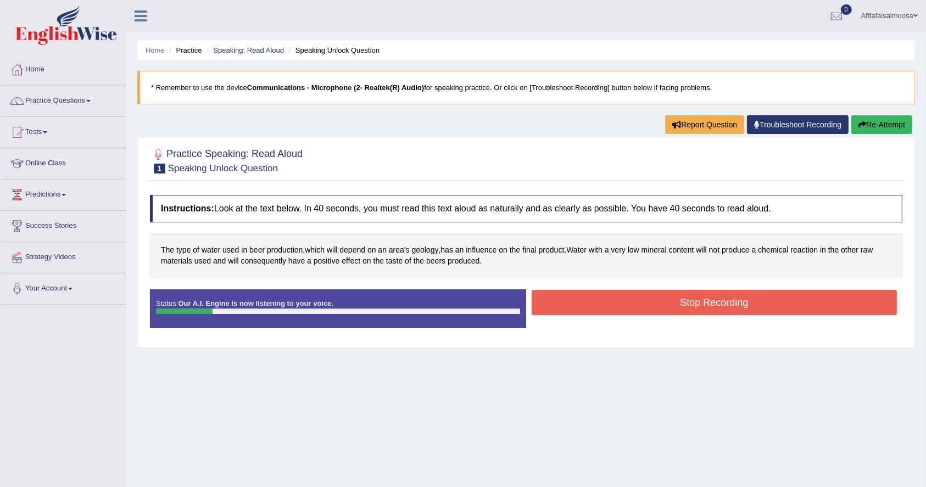
click at [634, 296] on button "Stop Recording" at bounding box center [713, 302] width 365 height 25
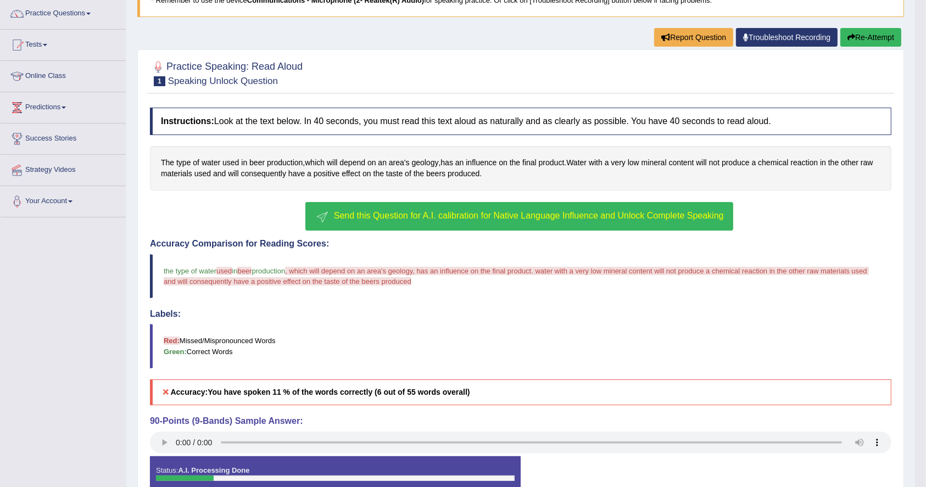
scroll to position [150, 0]
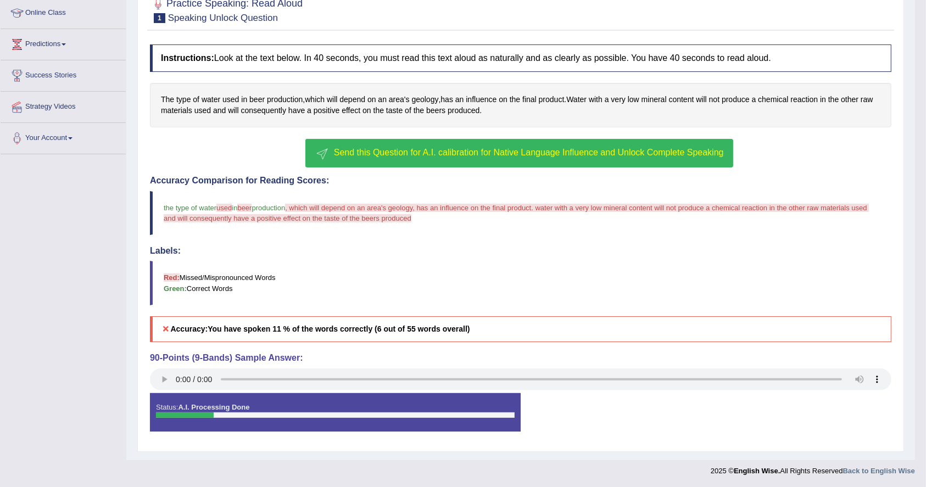
click at [424, 153] on span "Send this Question for A.I. calibration for Native Language Influence and Unloc…" at bounding box center [529, 152] width 390 height 9
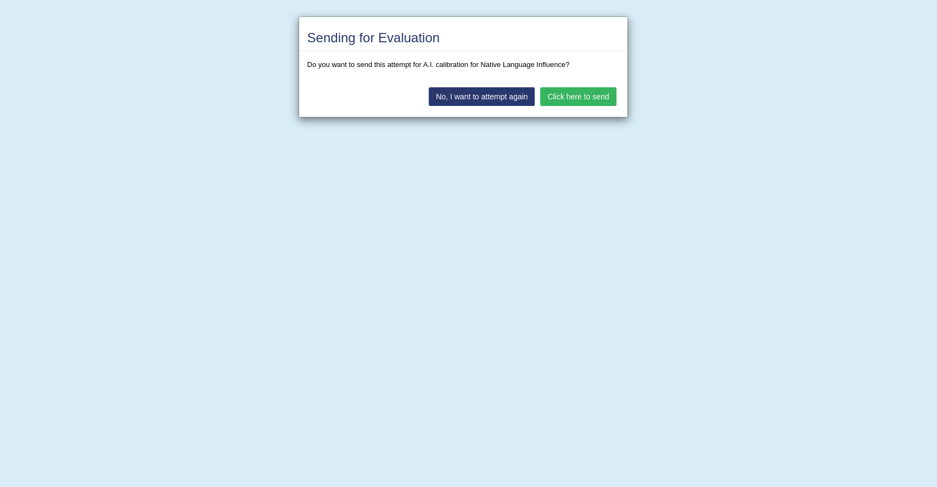
click at [567, 93] on button "Click here to send" at bounding box center [578, 96] width 76 height 19
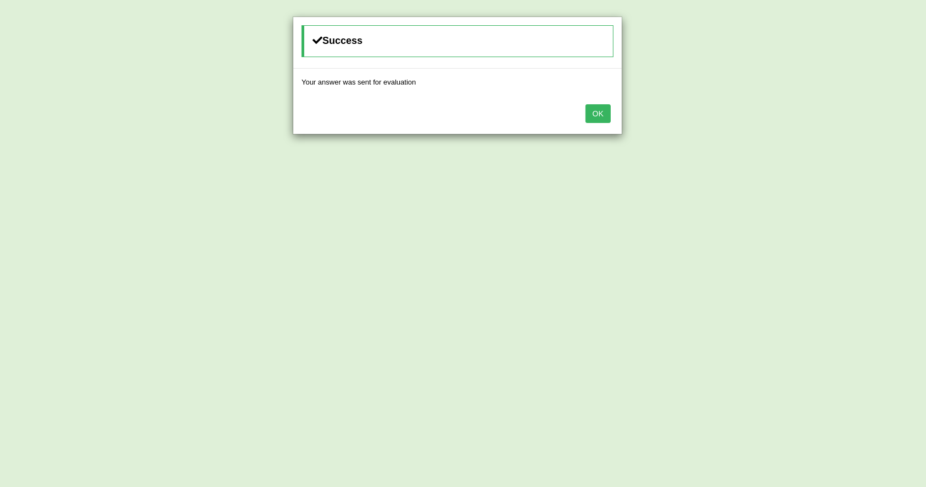
click at [598, 113] on button "OK" at bounding box center [597, 113] width 25 height 19
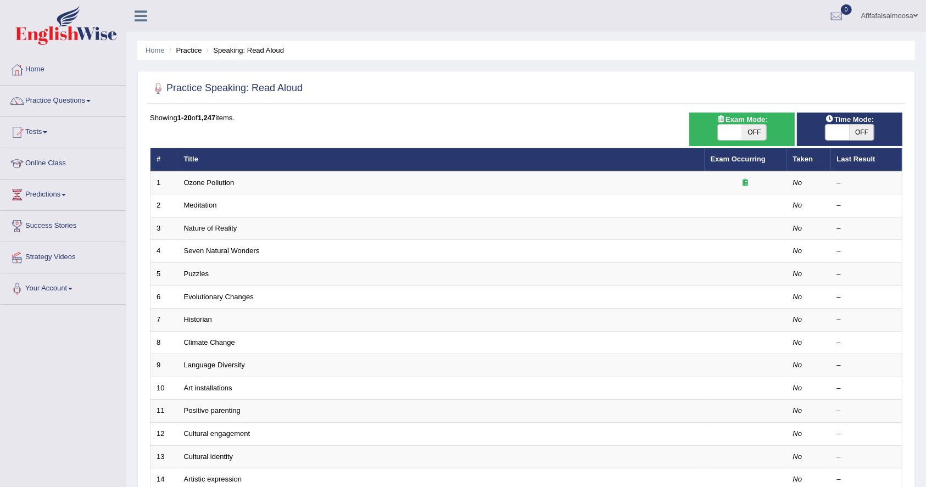
click at [366, 117] on div "Showing 1-20 of 1,247 items." at bounding box center [526, 118] width 752 height 10
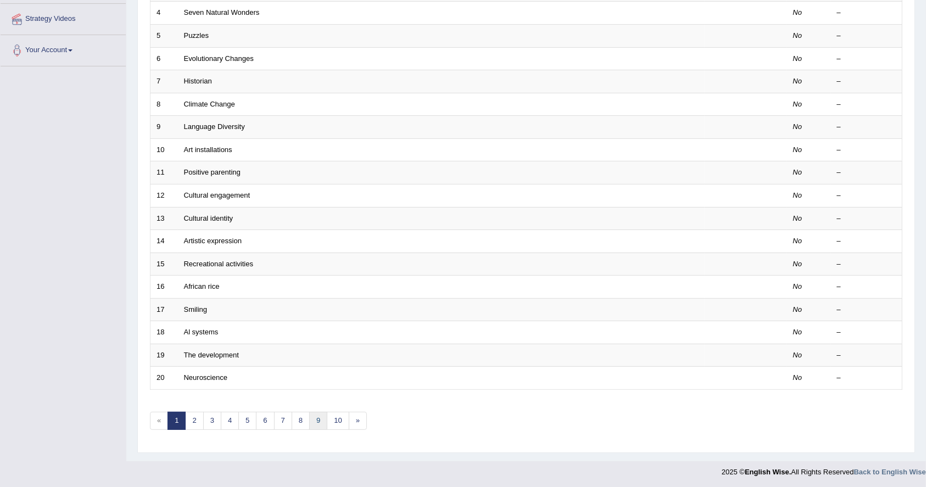
click at [317, 423] on link "9" at bounding box center [318, 421] width 18 height 18
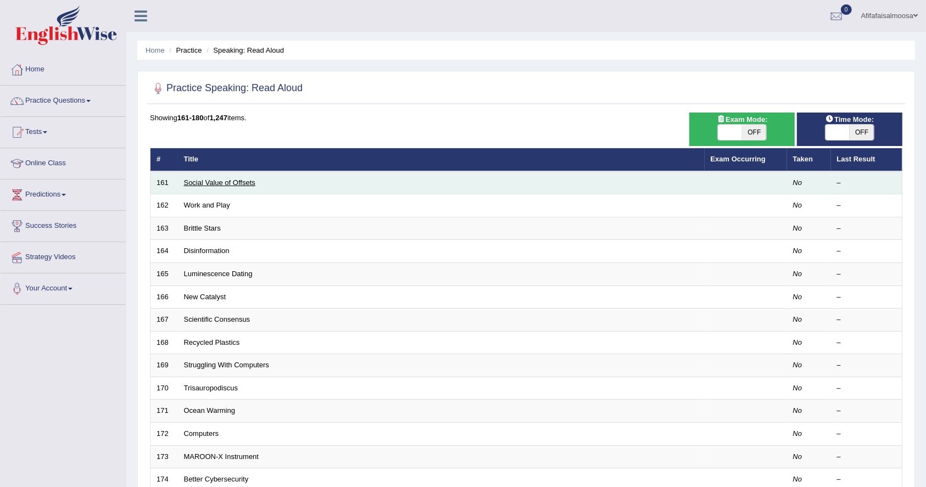
click at [206, 181] on link "Social Value of Offsets" at bounding box center [219, 182] width 71 height 8
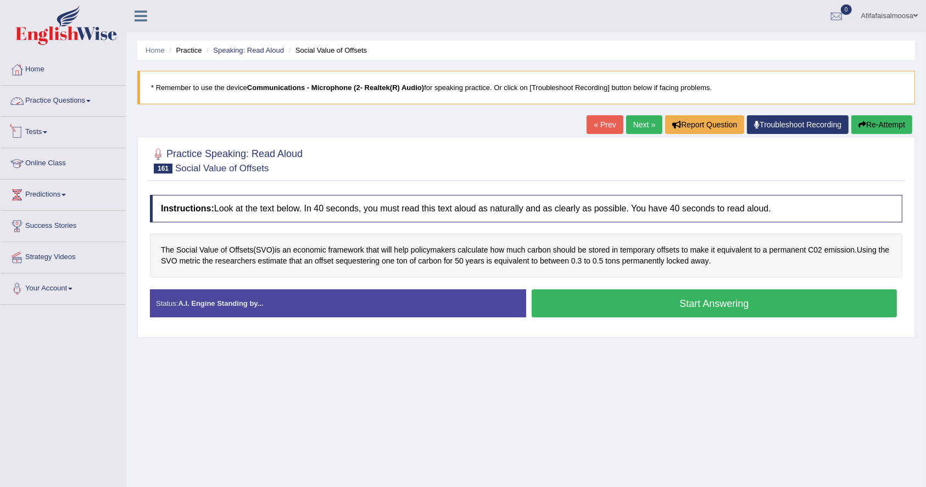
click at [52, 108] on link "Practice Questions" at bounding box center [63, 99] width 125 height 27
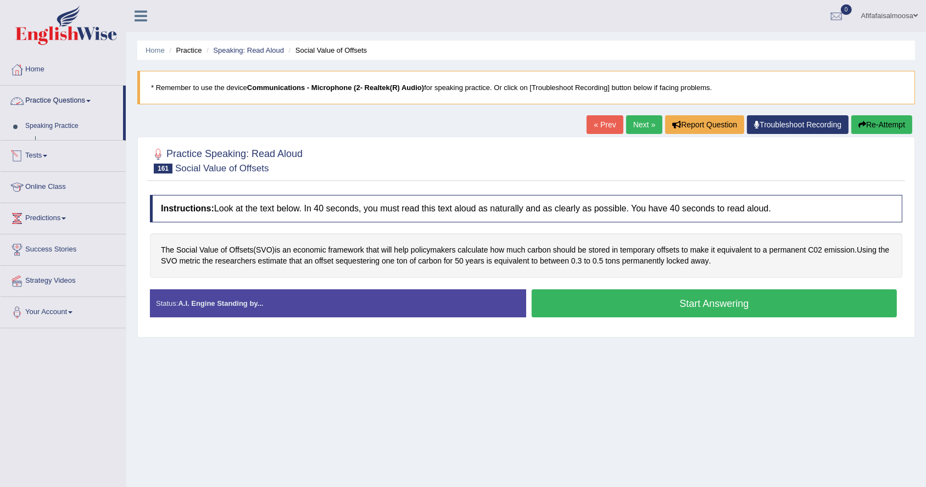
click at [52, 108] on link "Practice Questions" at bounding box center [62, 99] width 122 height 27
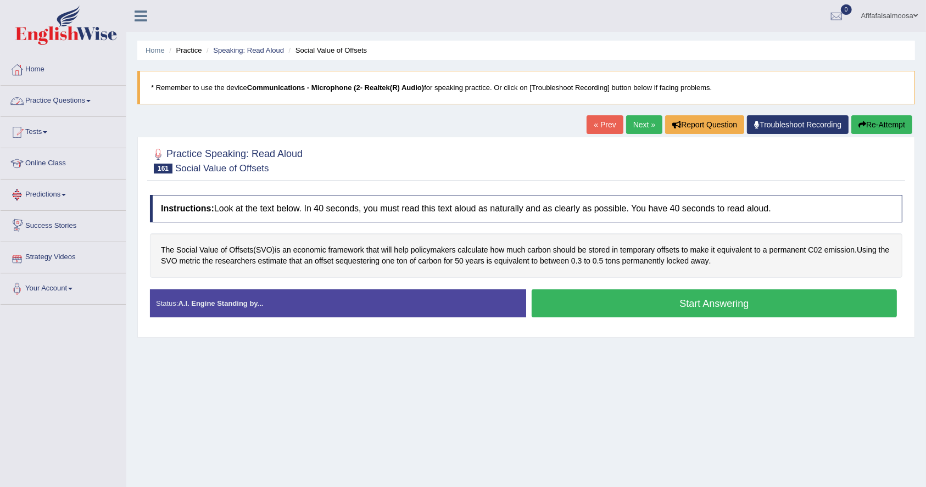
click at [66, 95] on link "Practice Questions" at bounding box center [63, 99] width 125 height 27
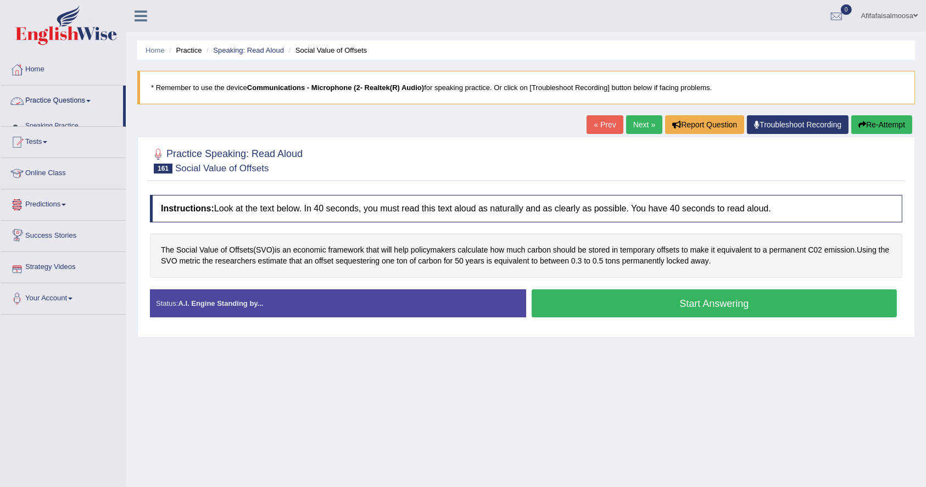
click at [66, 95] on link "Practice Questions" at bounding box center [62, 99] width 122 height 27
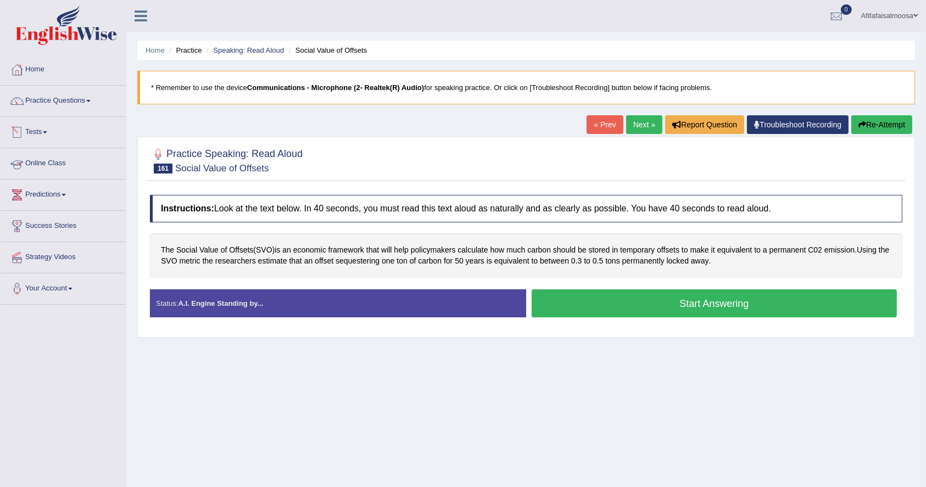
click at [75, 98] on link "Practice Questions" at bounding box center [63, 99] width 125 height 27
click at [75, 98] on link "Practice Questions" at bounding box center [62, 99] width 122 height 27
click at [75, 105] on link "Practice Questions" at bounding box center [63, 99] width 125 height 27
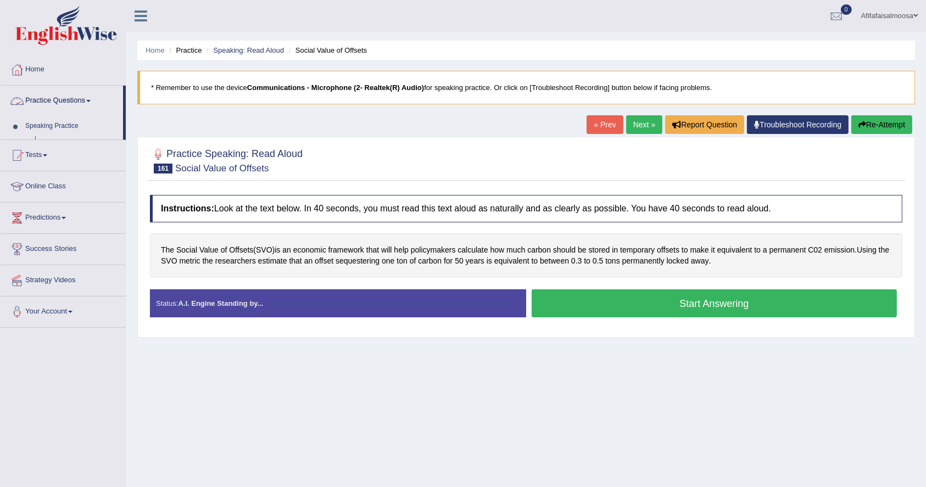
click at [75, 105] on link "Practice Questions" at bounding box center [62, 99] width 122 height 27
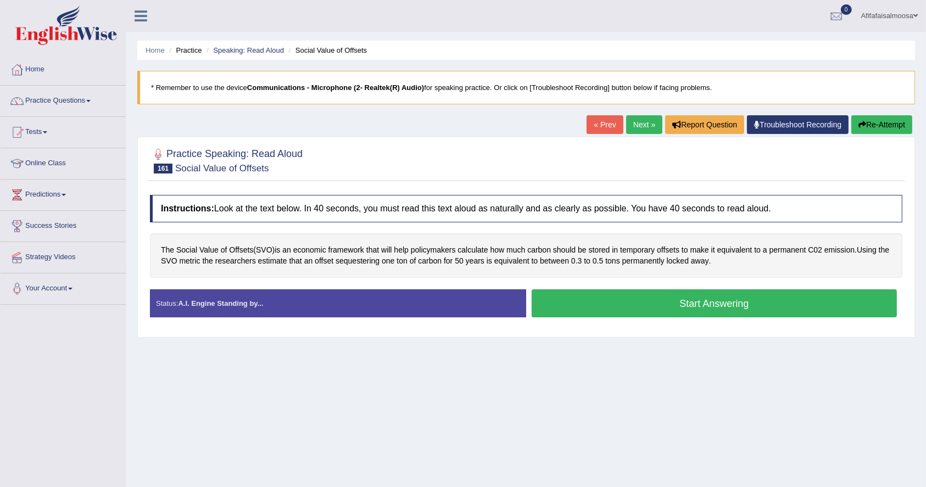
click at [340, 401] on div "Home Practice Speaking: Read Aloud Social Value of Offsets * Remember to use th…" at bounding box center [525, 274] width 799 height 549
click at [64, 104] on link "Practice Questions" at bounding box center [63, 99] width 125 height 27
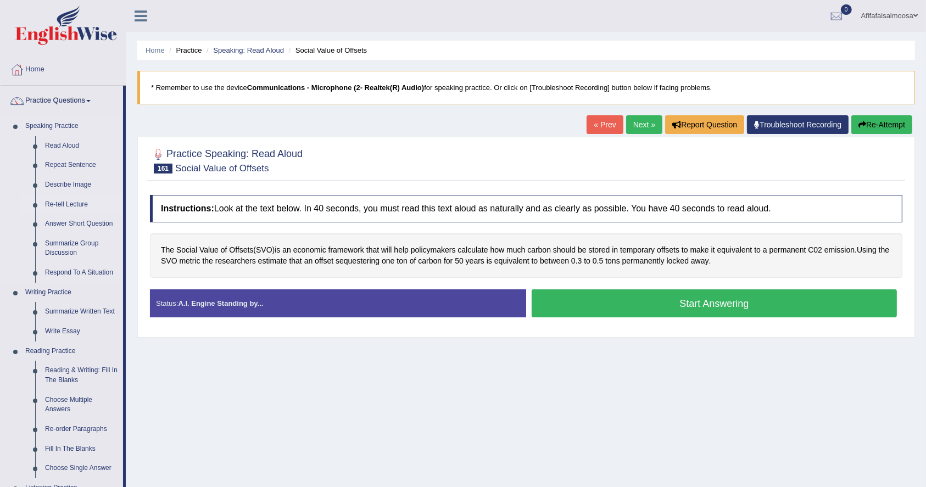
click at [65, 203] on link "Re-tell Lecture" at bounding box center [81, 205] width 83 height 20
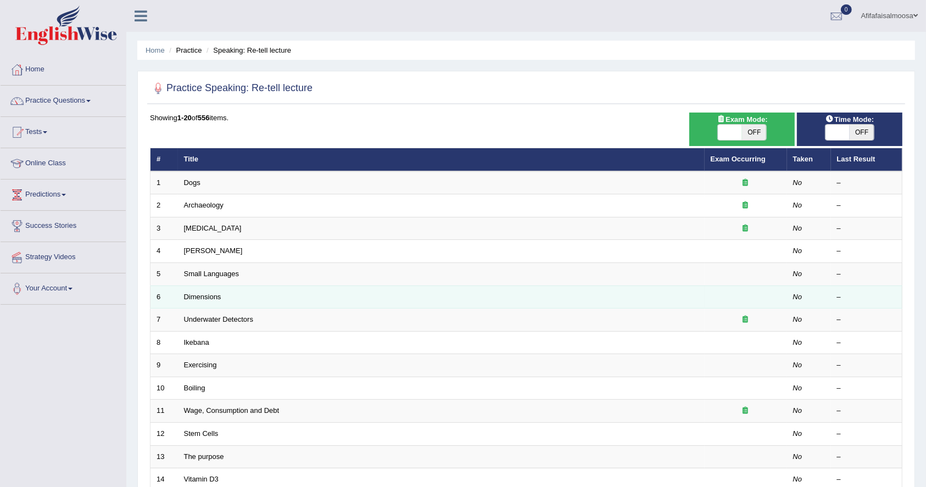
scroll to position [238, 0]
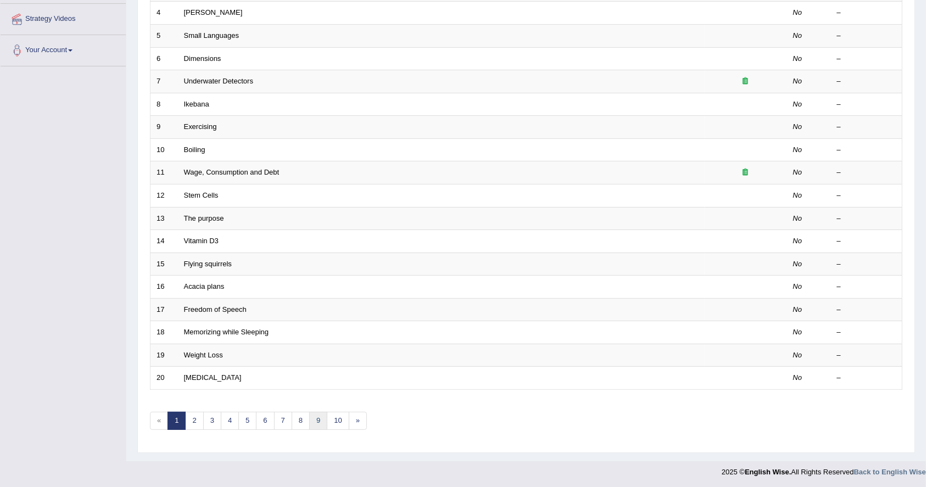
click at [320, 422] on link "9" at bounding box center [318, 421] width 18 height 18
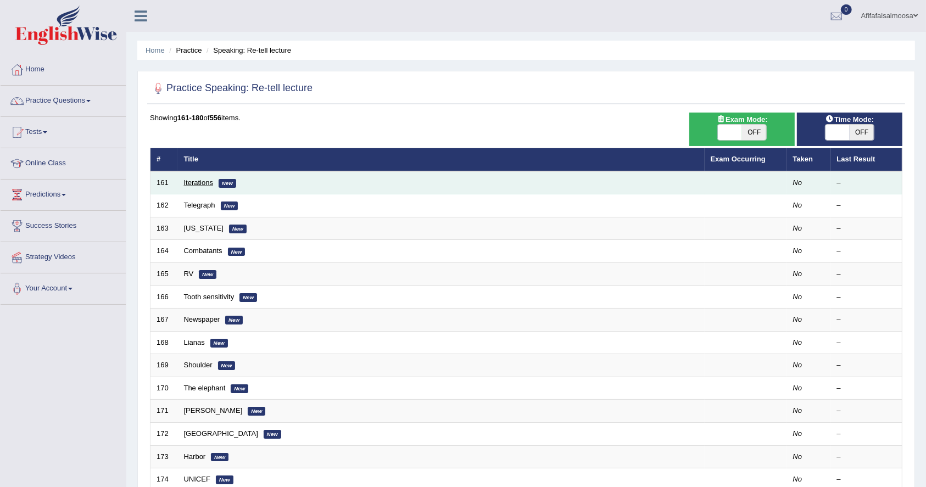
click at [196, 180] on link "Iterations" at bounding box center [198, 182] width 29 height 8
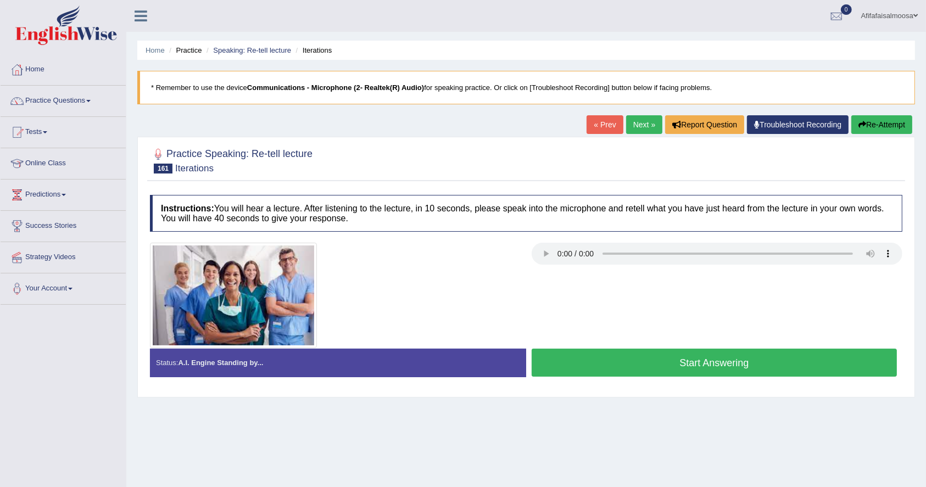
click at [710, 357] on button "Start Answering" at bounding box center [713, 363] width 365 height 28
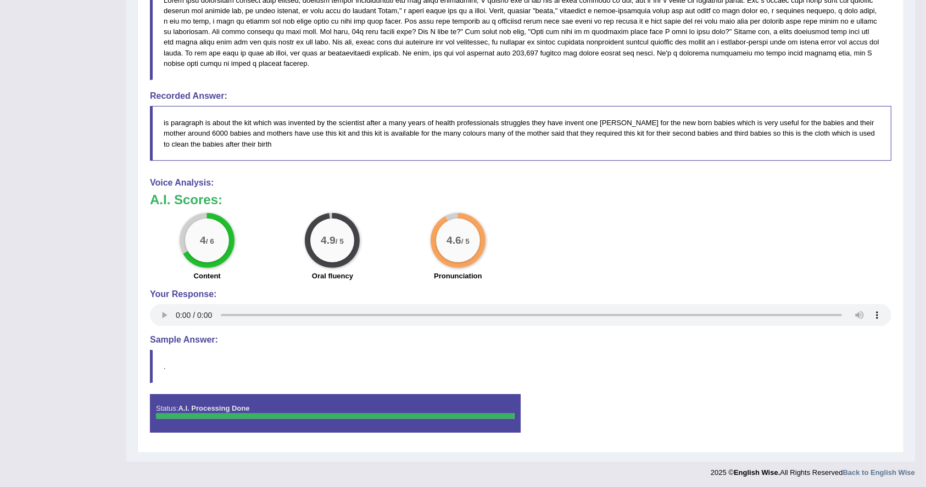
scroll to position [388, 0]
